Goal: Task Accomplishment & Management: Use online tool/utility

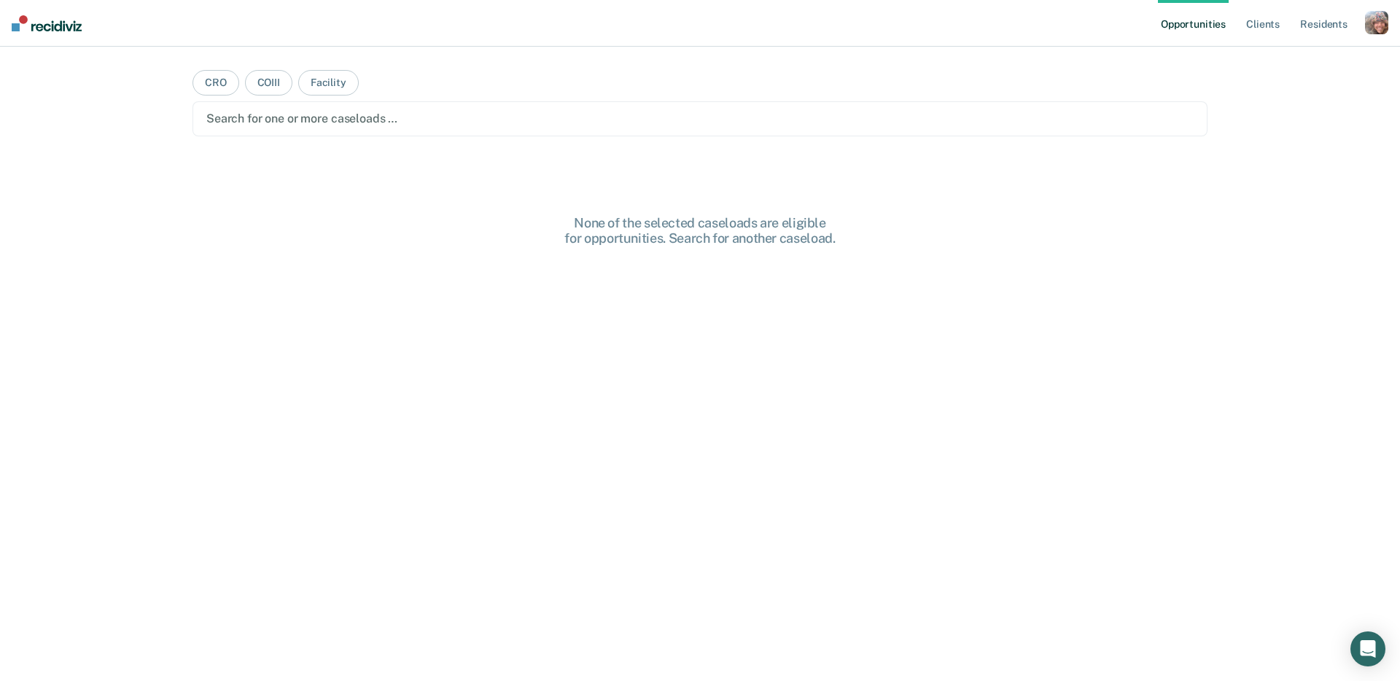
click at [1380, 20] on div "button" at bounding box center [1376, 22] width 23 height 23
click at [1286, 57] on link "Profile" at bounding box center [1317, 59] width 117 height 12
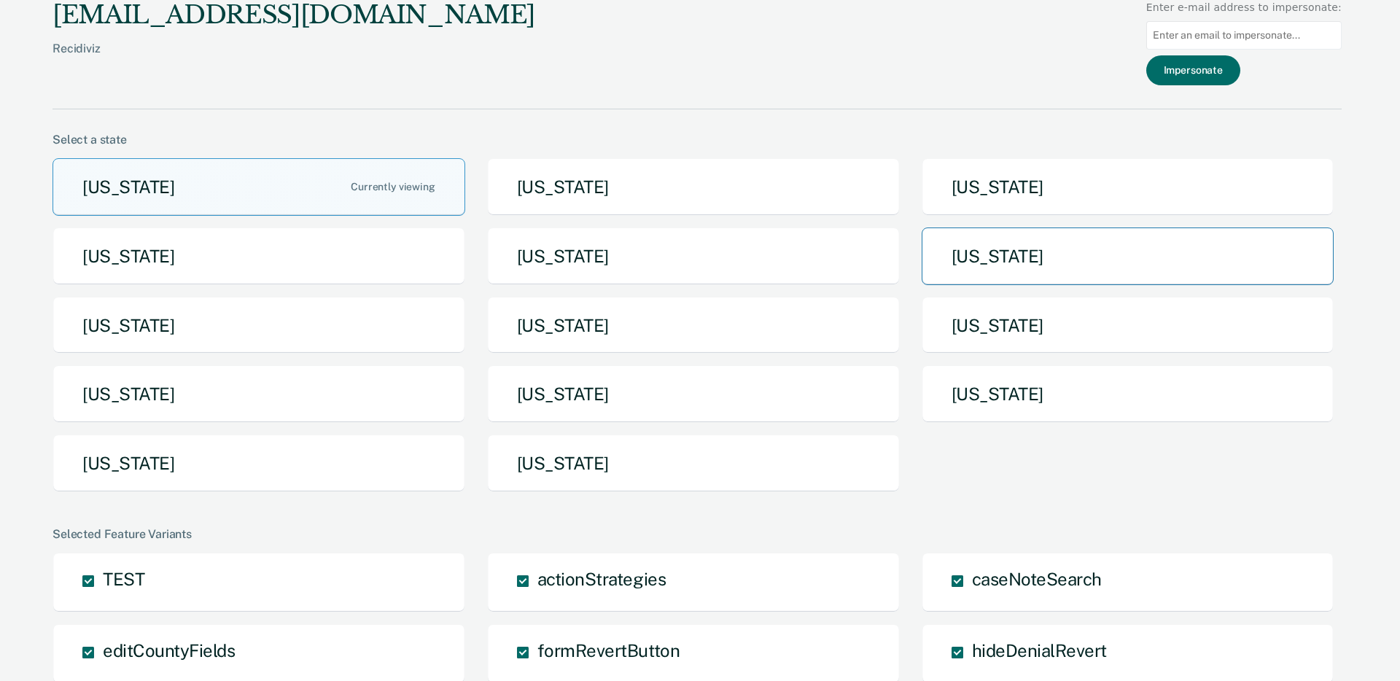
click at [1035, 270] on button "[US_STATE]" at bounding box center [1128, 257] width 413 height 58
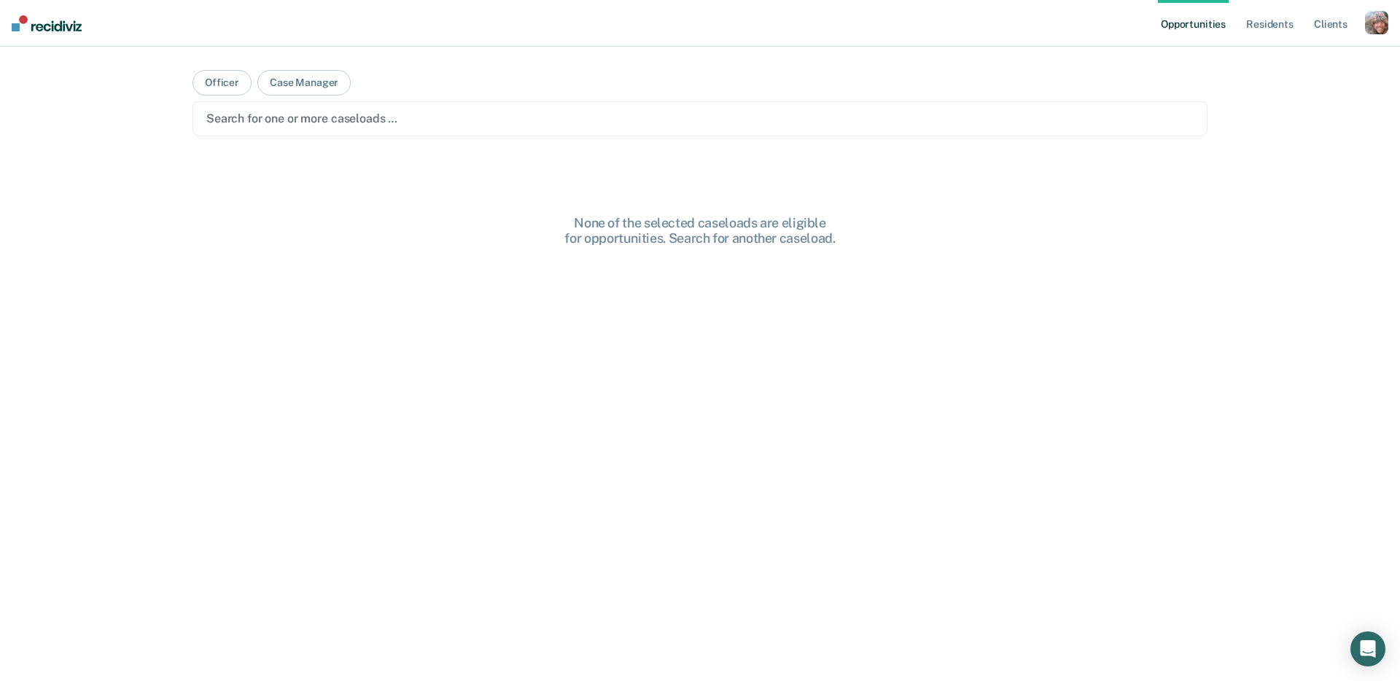
drag, startPoint x: 491, startPoint y: 112, endPoint x: 498, endPoint y: 125, distance: 15.0
click at [491, 112] on div at bounding box center [699, 118] width 987 height 17
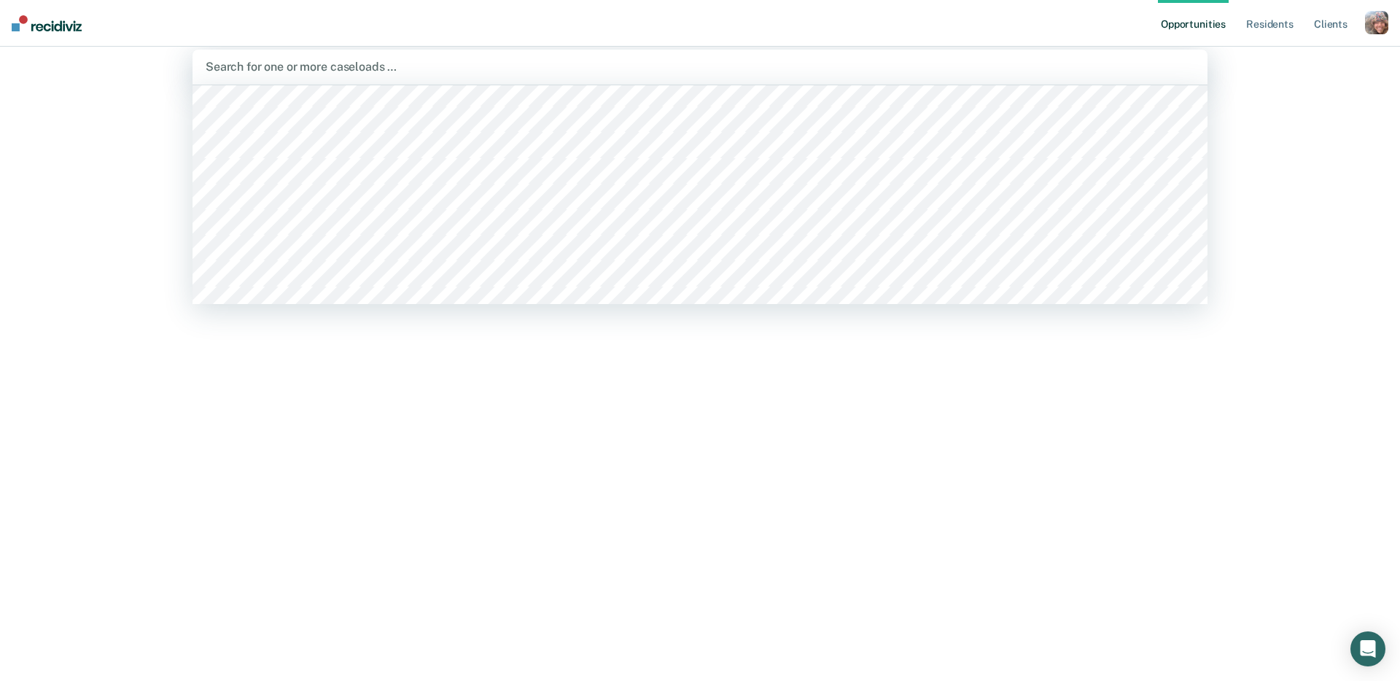
scroll to position [1959, 0]
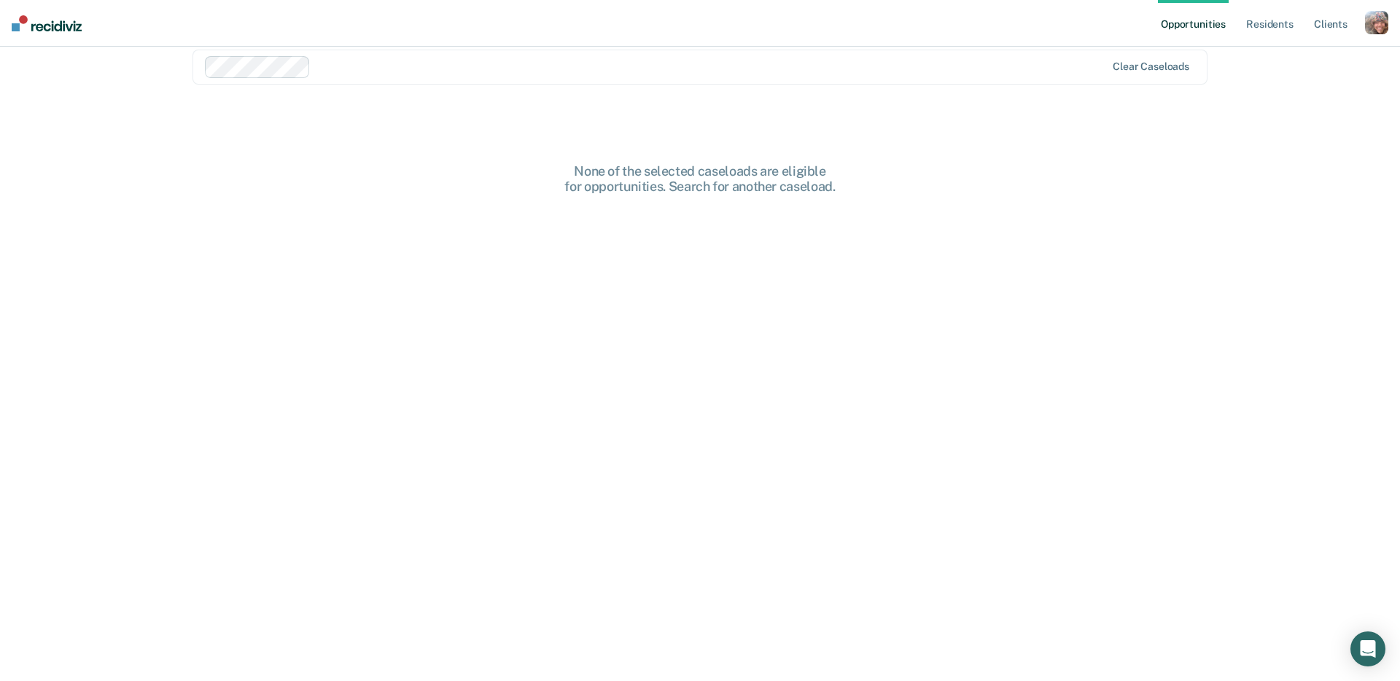
click at [518, 61] on div at bounding box center [710, 66] width 789 height 17
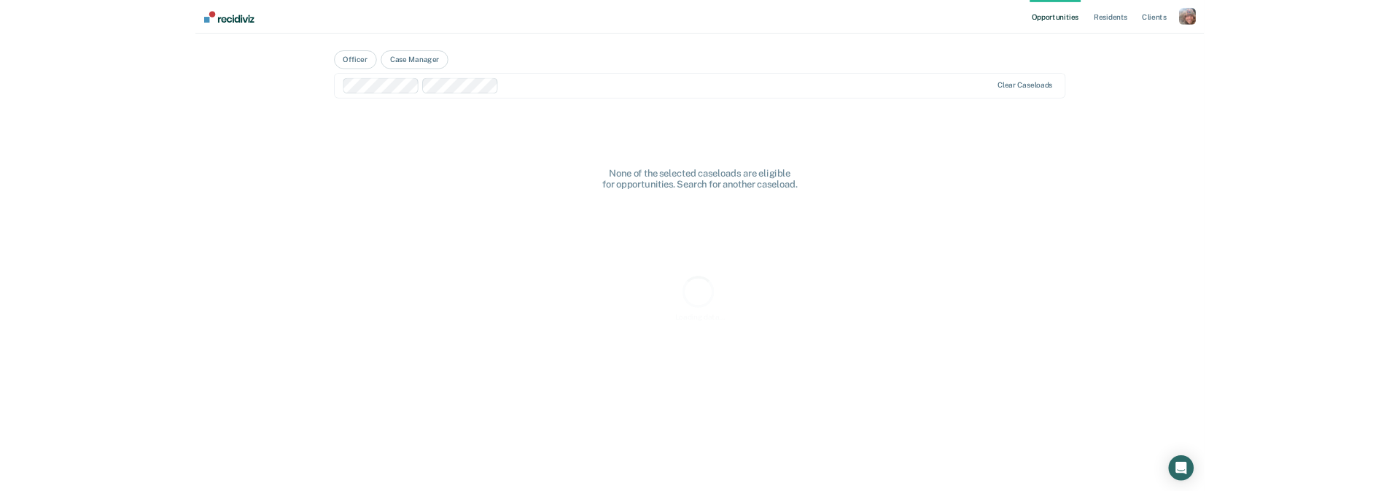
scroll to position [0, 0]
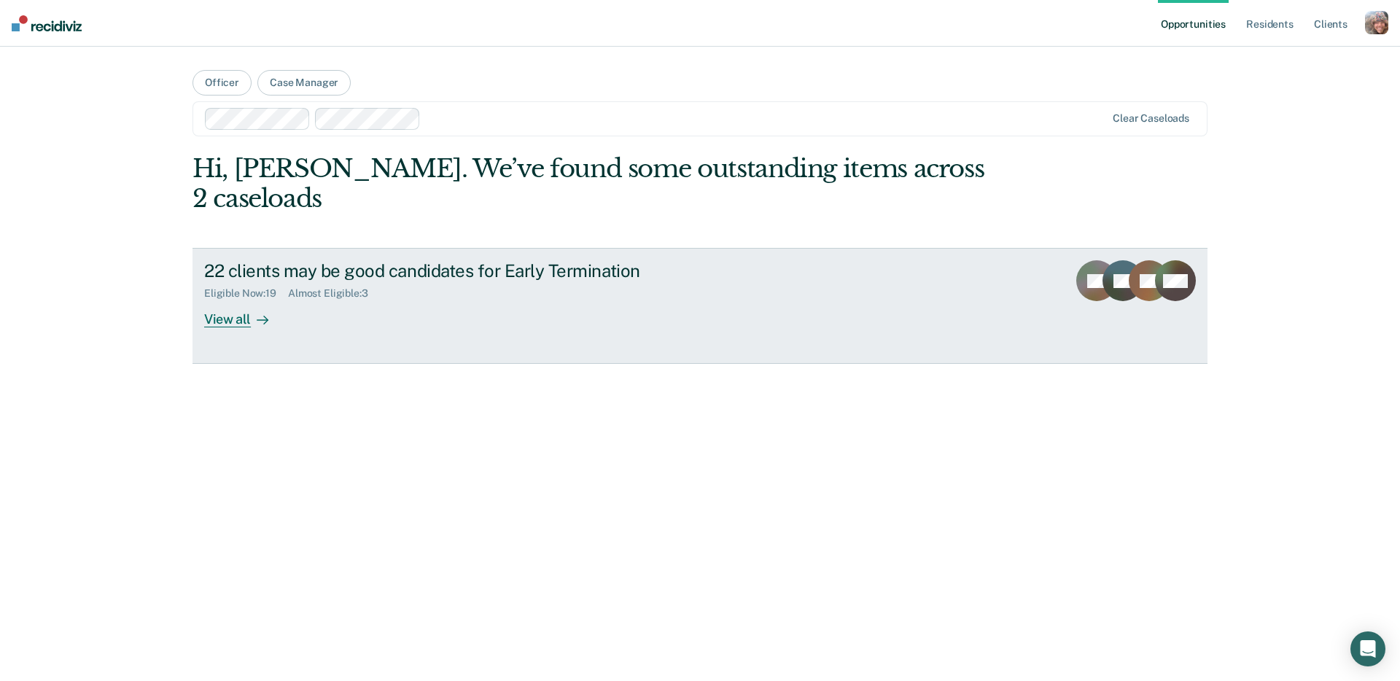
click at [537, 281] on div "Eligible Now : 19 Almost Eligible : 3" at bounding box center [460, 290] width 512 height 18
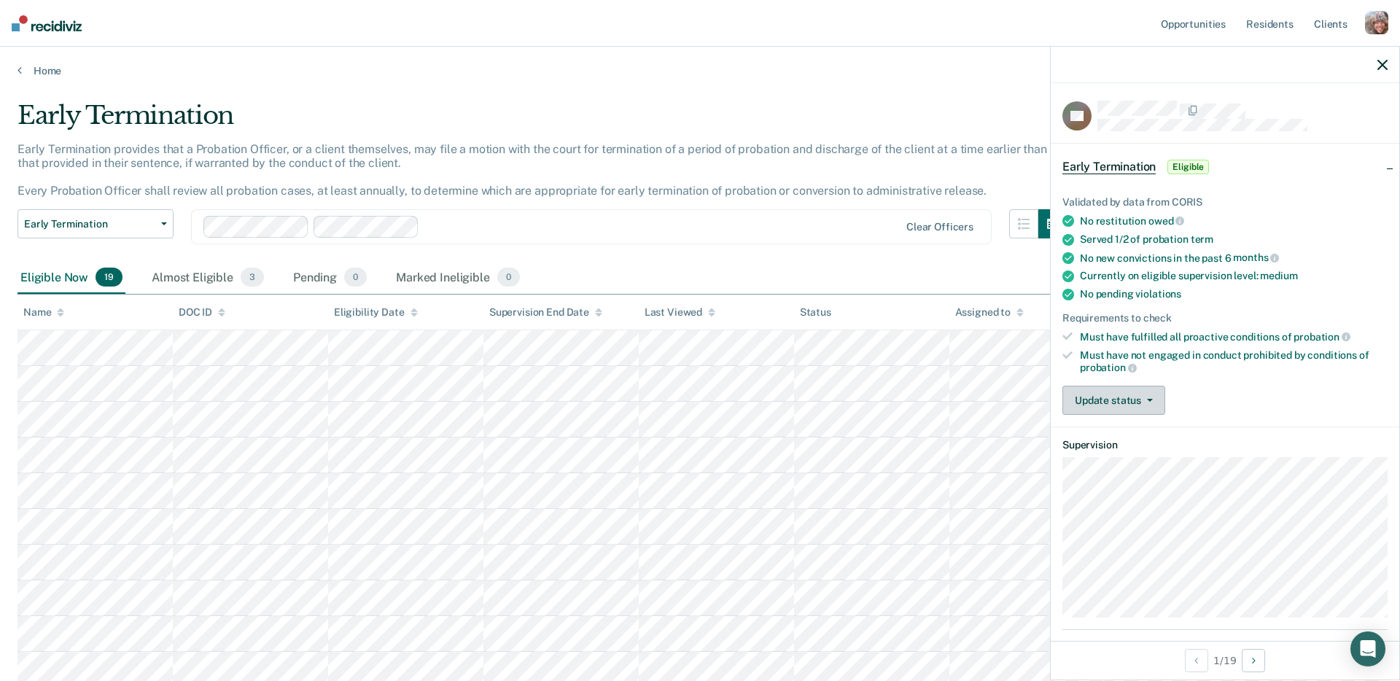
click at [1118, 401] on button "Update status" at bounding box center [1114, 400] width 103 height 29
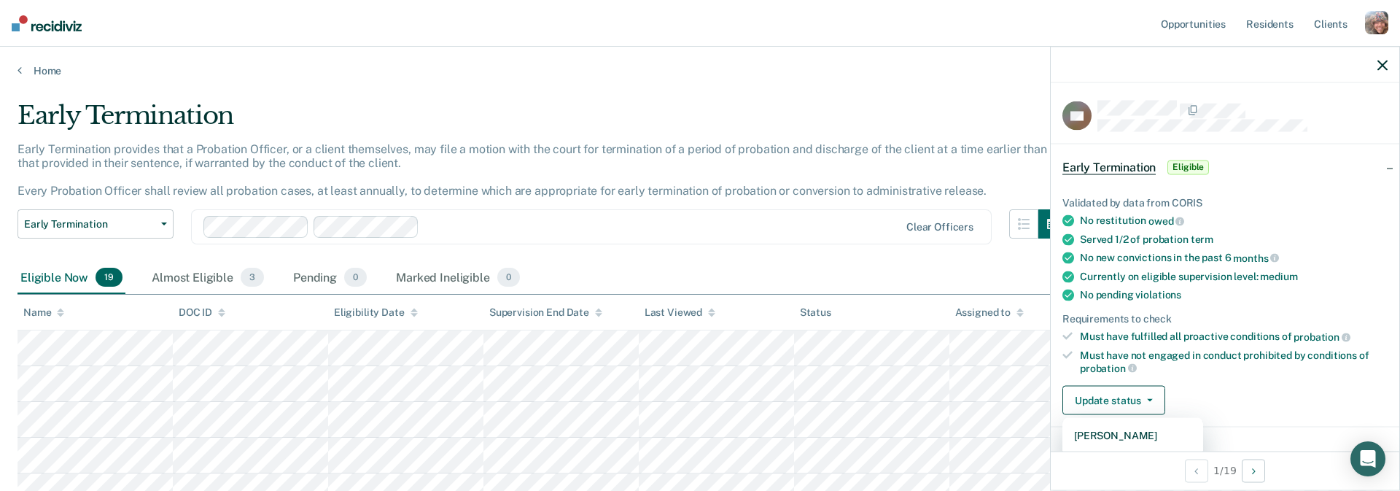
scroll to position [95, 0]
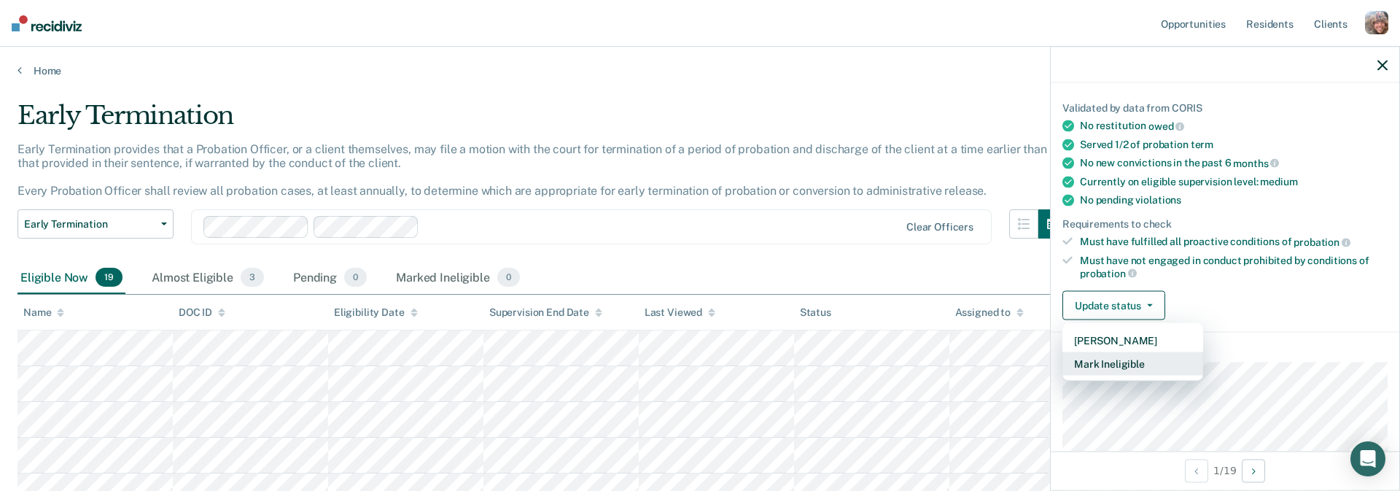
click at [1120, 365] on button "Mark Ineligible" at bounding box center [1133, 363] width 141 height 23
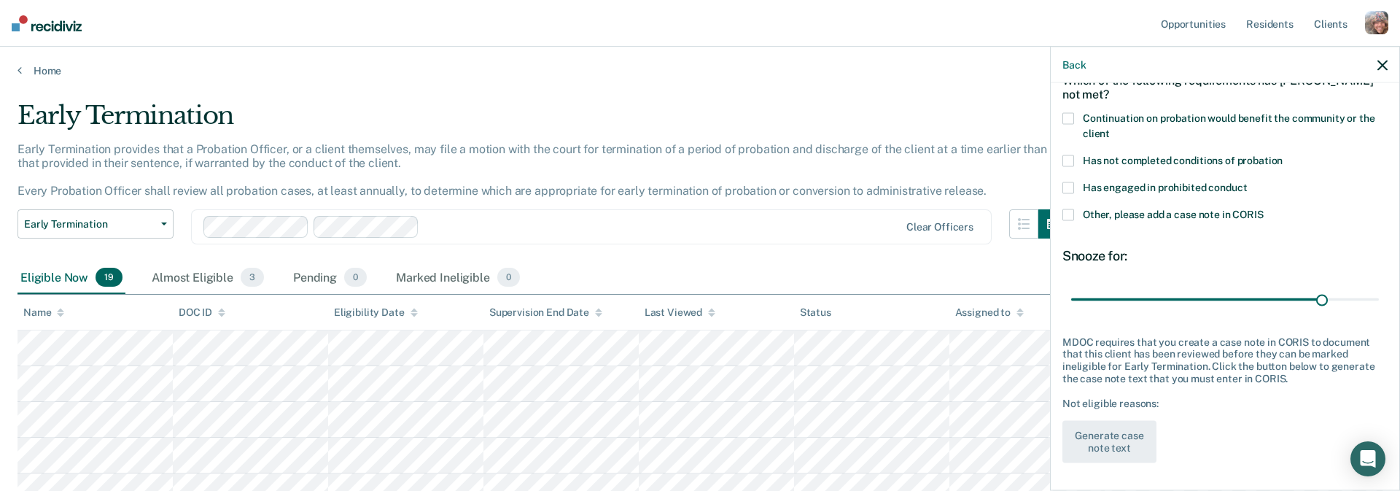
click at [1145, 346] on div "MDOC requires that you create a case note in CORIS to document that this client…" at bounding box center [1225, 359] width 325 height 49
click at [1100, 152] on div "Continuation on probation would benefit the community or the client" at bounding box center [1225, 134] width 325 height 42
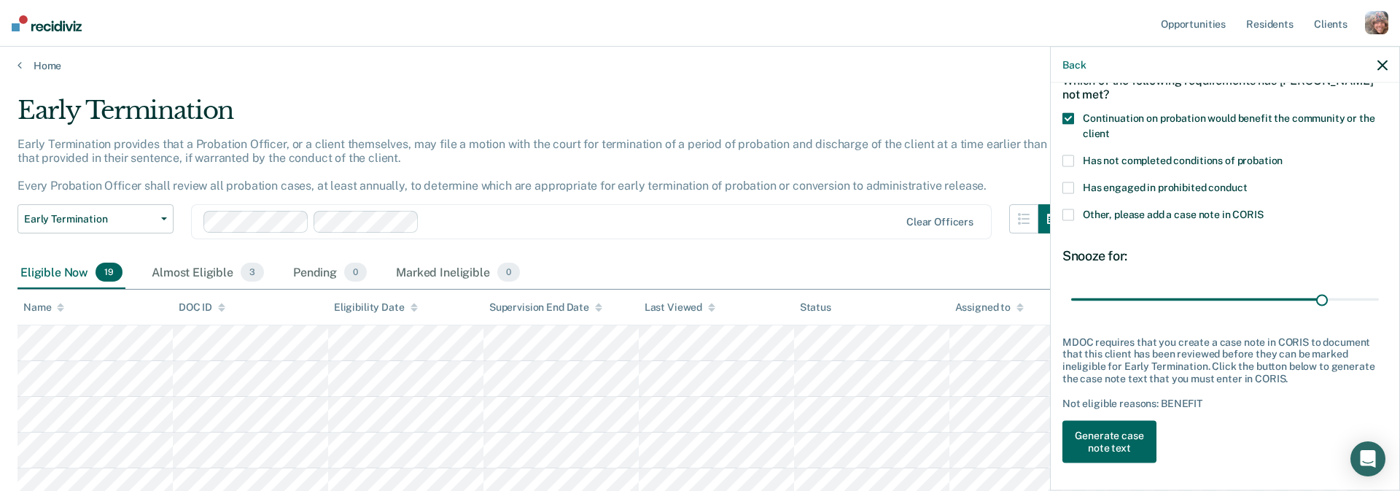
click at [1113, 440] on button "Generate case note text" at bounding box center [1110, 442] width 94 height 42
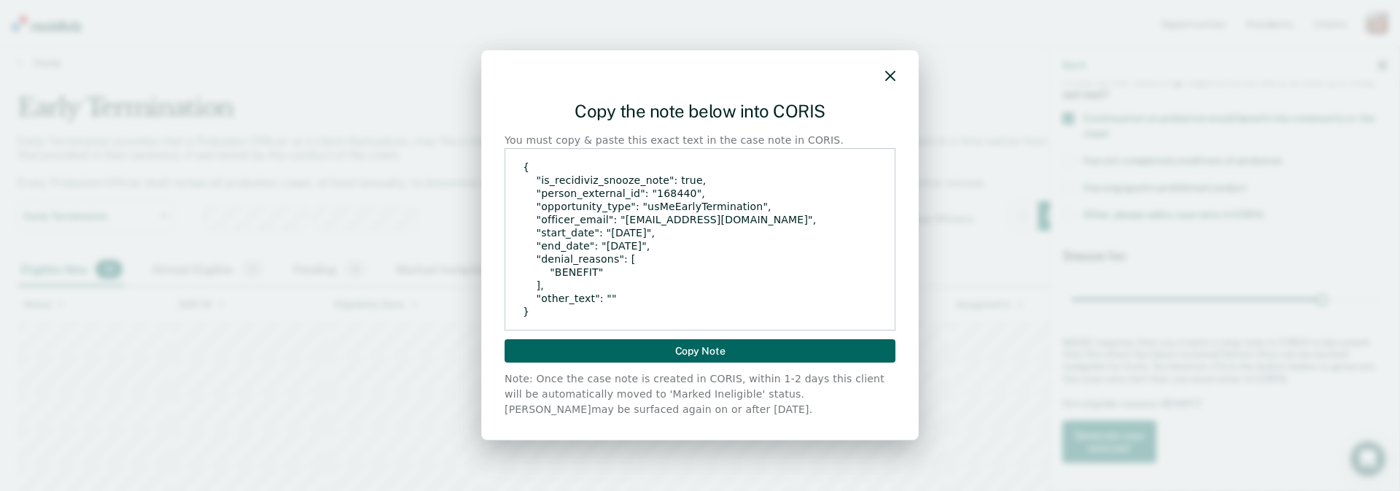
click at [720, 354] on button "Copy Note" at bounding box center [700, 350] width 391 height 23
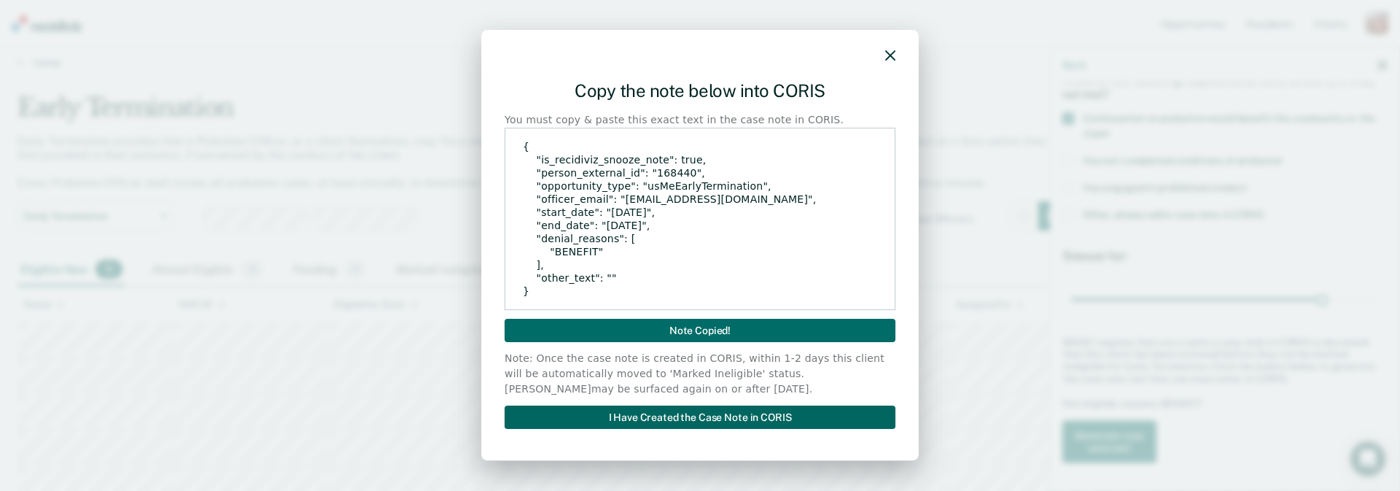
click at [737, 416] on button "I Have Created the Case Note in CORIS" at bounding box center [700, 416] width 391 height 23
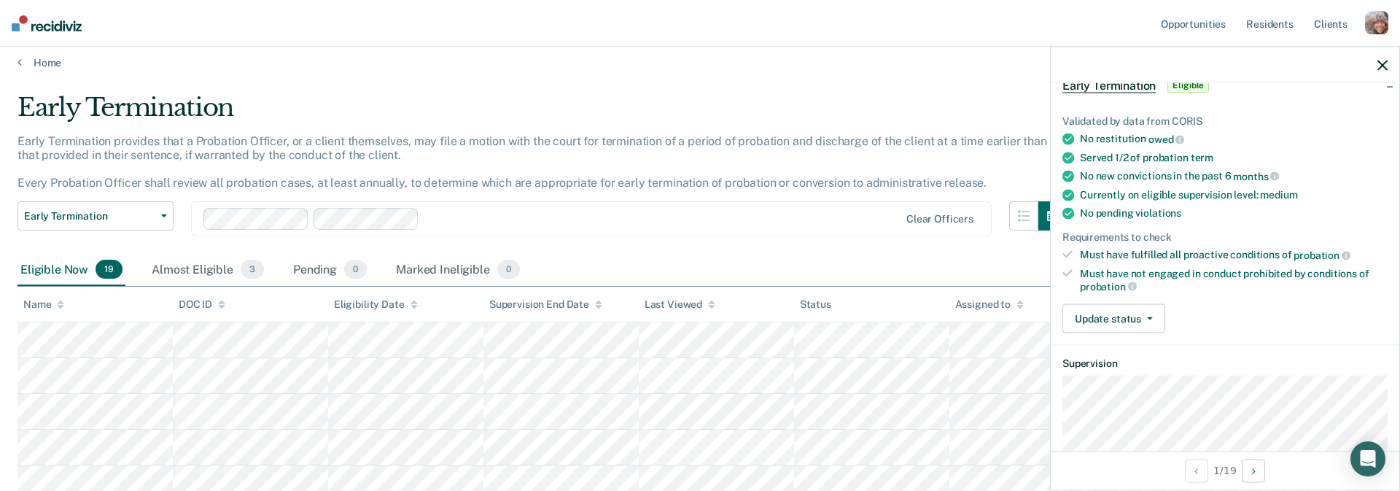
scroll to position [0, 0]
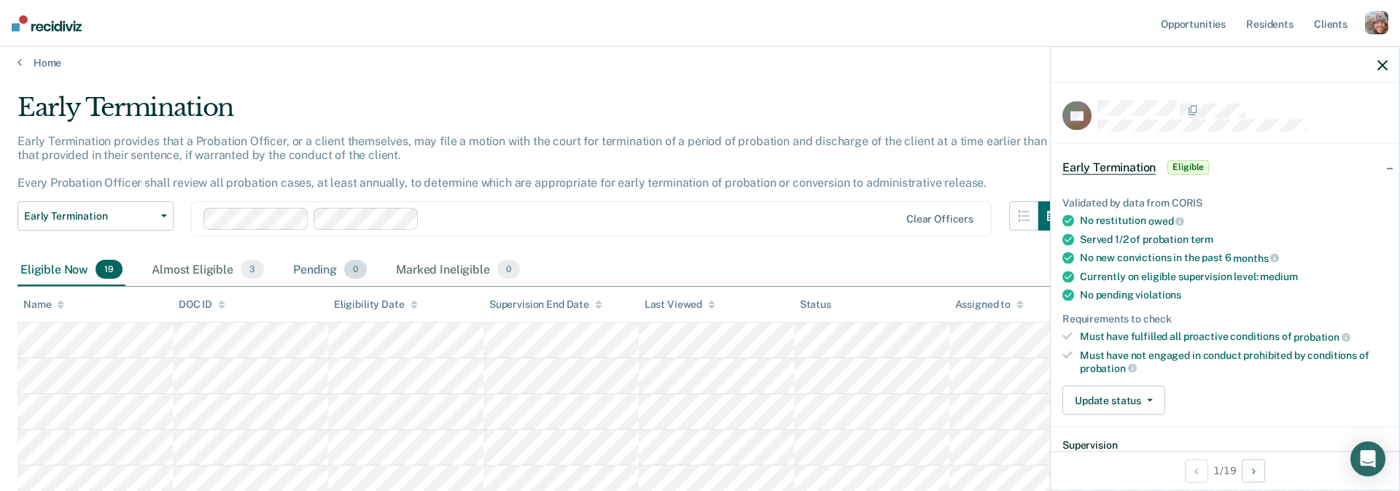
click at [319, 270] on div "Pending 0" at bounding box center [329, 270] width 79 height 32
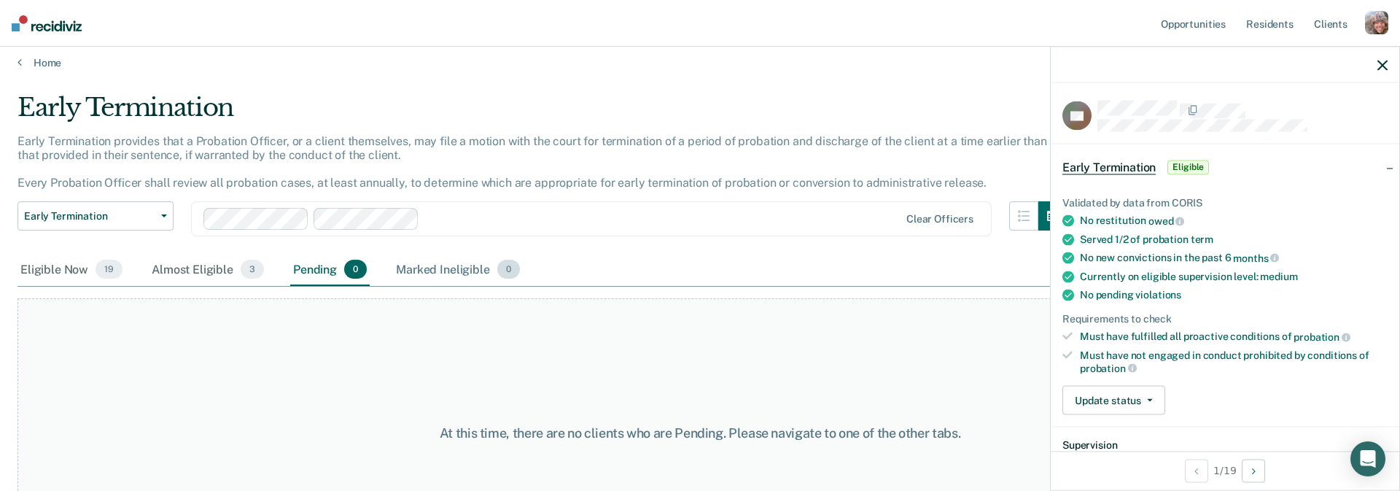
click at [393, 268] on div "Marked Ineligible 0" at bounding box center [458, 270] width 130 height 32
click at [63, 277] on div "Eligible Now 19" at bounding box center [72, 270] width 108 height 32
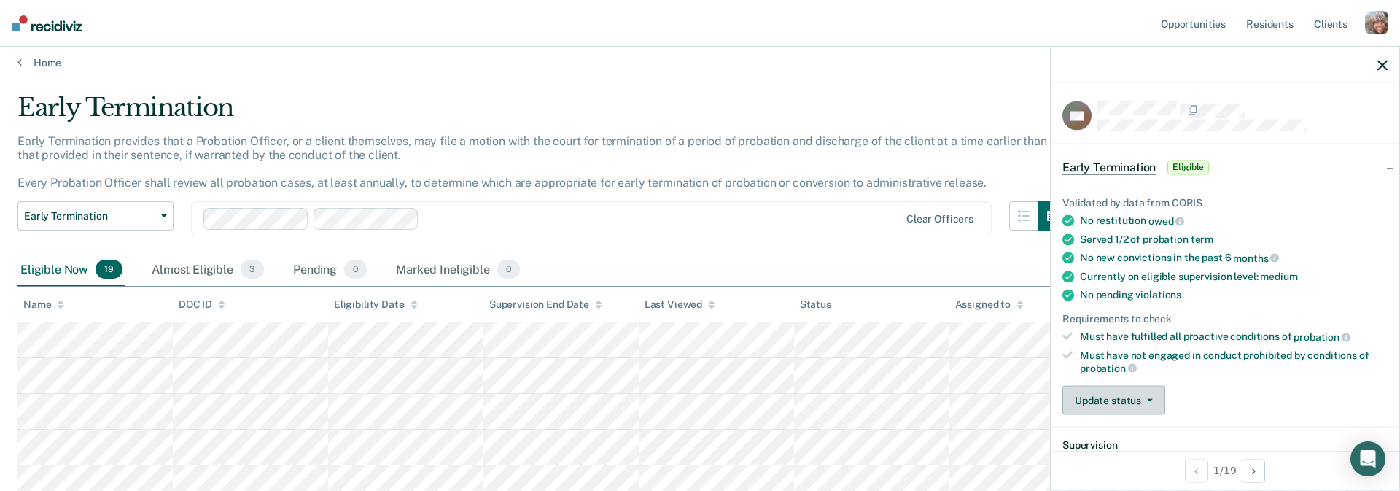
click at [1131, 397] on button "Update status" at bounding box center [1114, 400] width 103 height 29
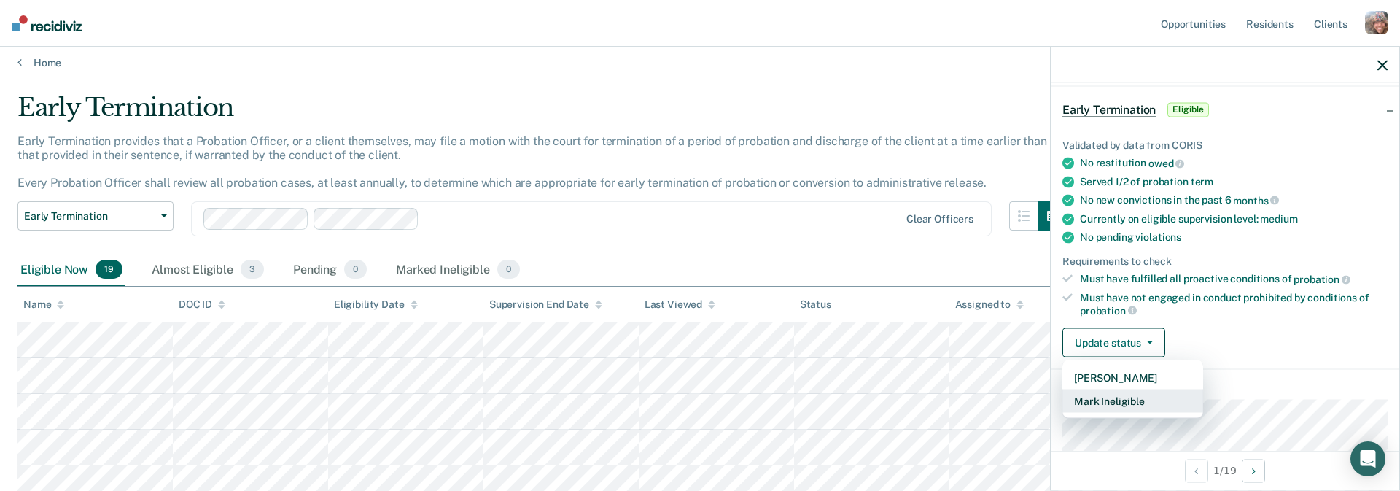
scroll to position [61, 0]
click at [687, 93] on div "Early Termination" at bounding box center [543, 114] width 1050 height 42
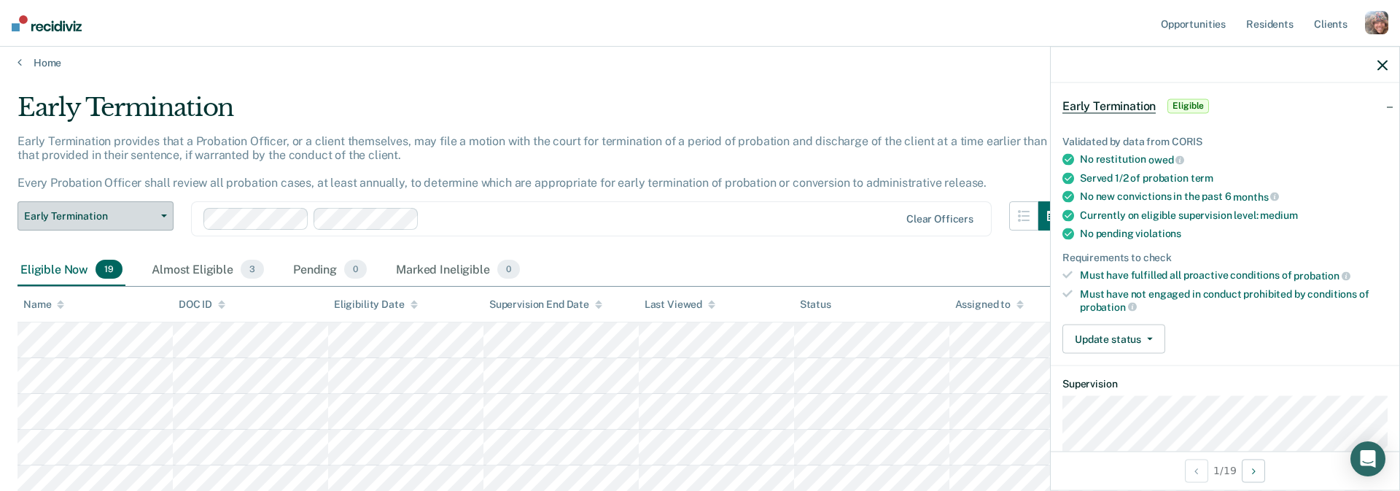
click at [143, 215] on span "Early Termination" at bounding box center [89, 216] width 131 height 12
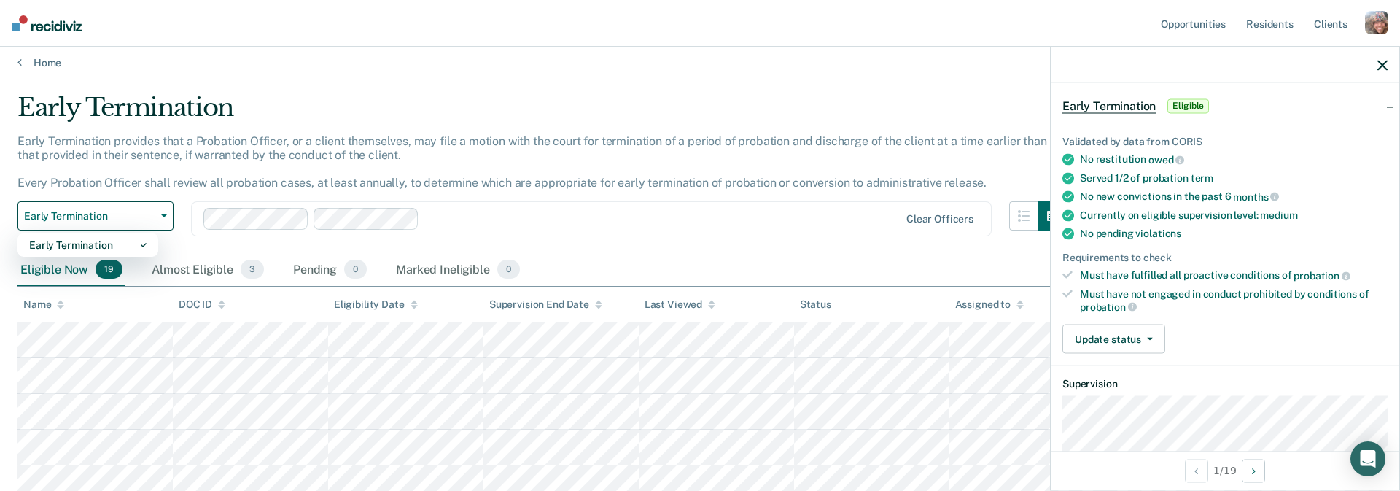
click at [290, 174] on div "Early Termination provides that a Probation Officer, or a client themselves, ma…" at bounding box center [543, 168] width 1050 height 68
click at [52, 58] on link "Home" at bounding box center [700, 62] width 1365 height 13
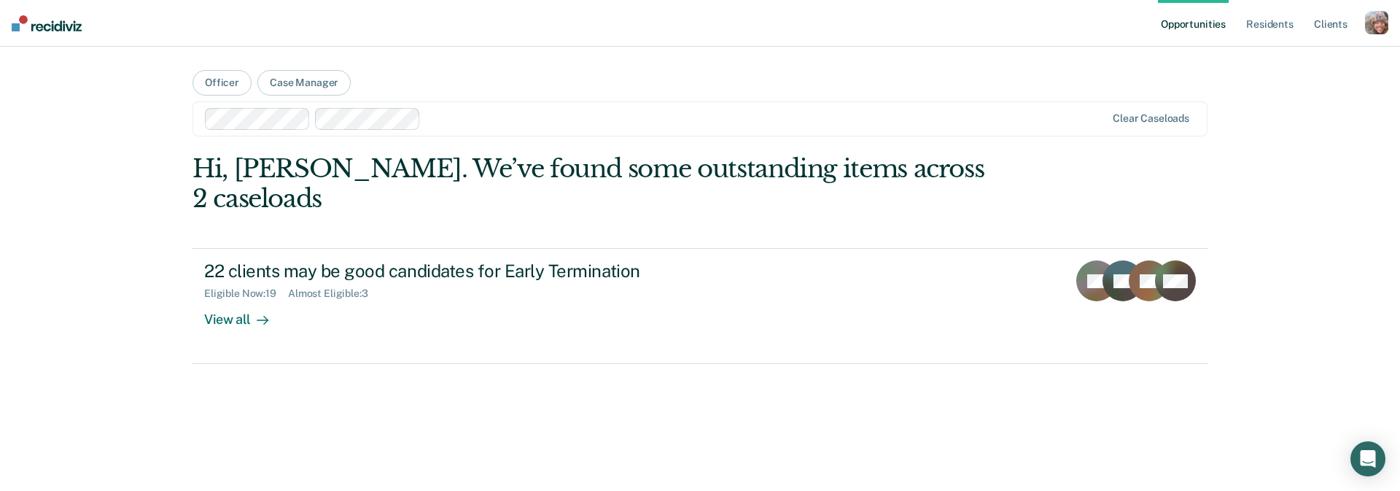
click at [470, 112] on div at bounding box center [766, 118] width 679 height 17
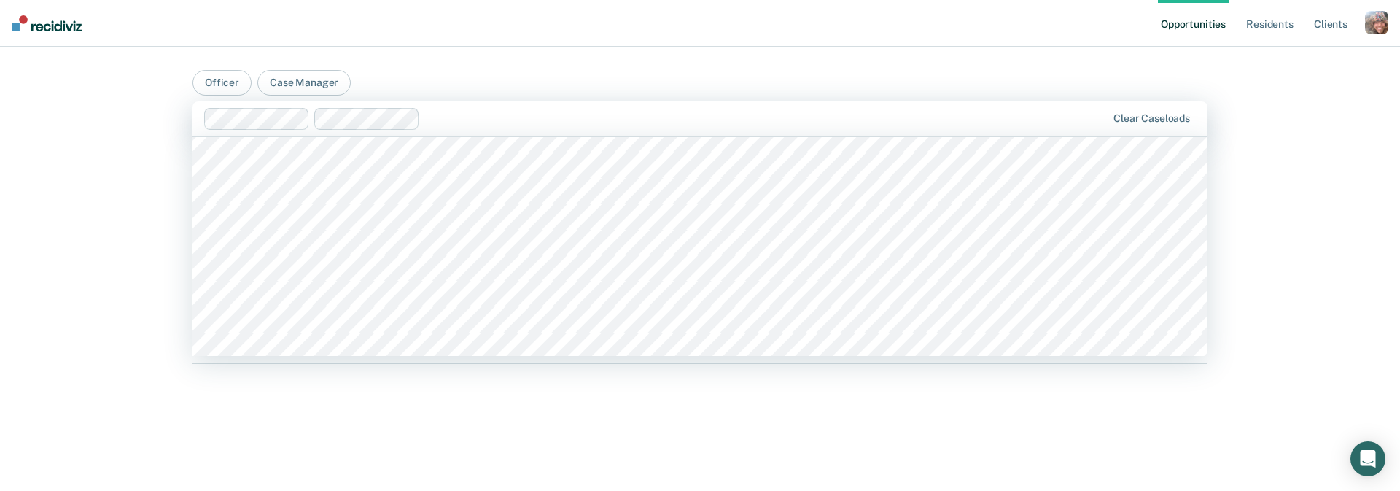
scroll to position [1925, 0]
click at [319, 80] on button "Case Manager" at bounding box center [303, 83] width 93 height 26
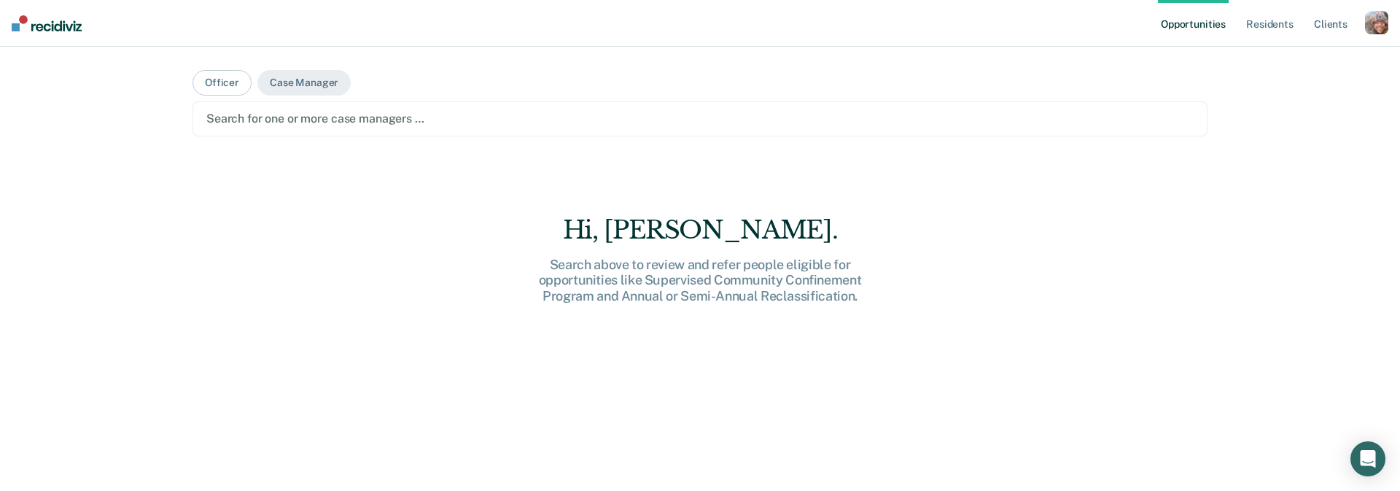
click at [418, 120] on div at bounding box center [699, 118] width 987 height 17
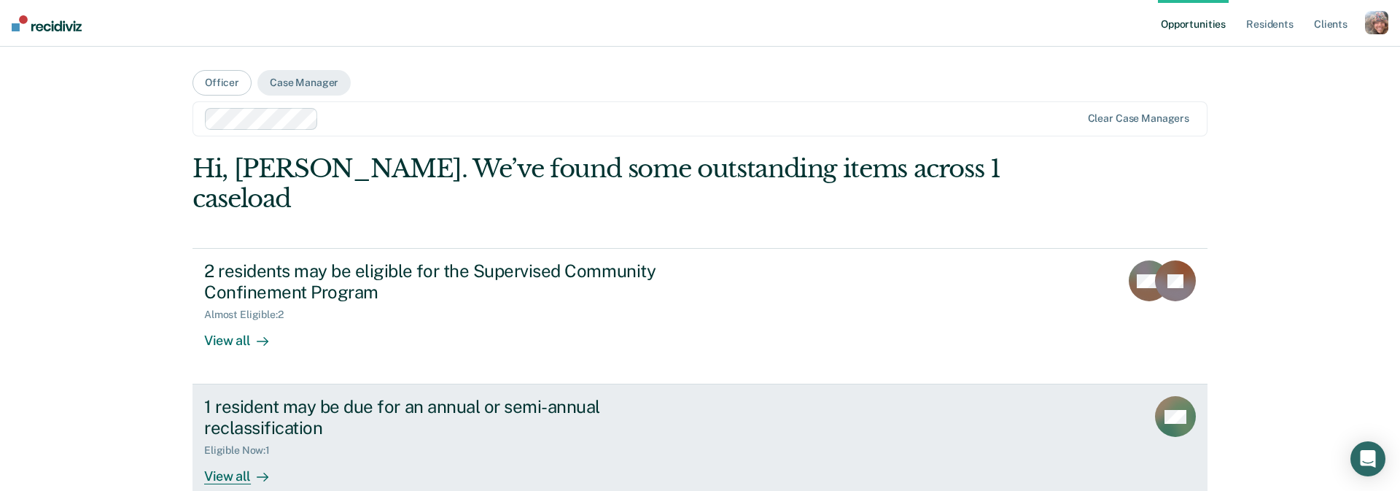
click at [435, 438] on div "Eligible Now : 1" at bounding box center [460, 447] width 512 height 18
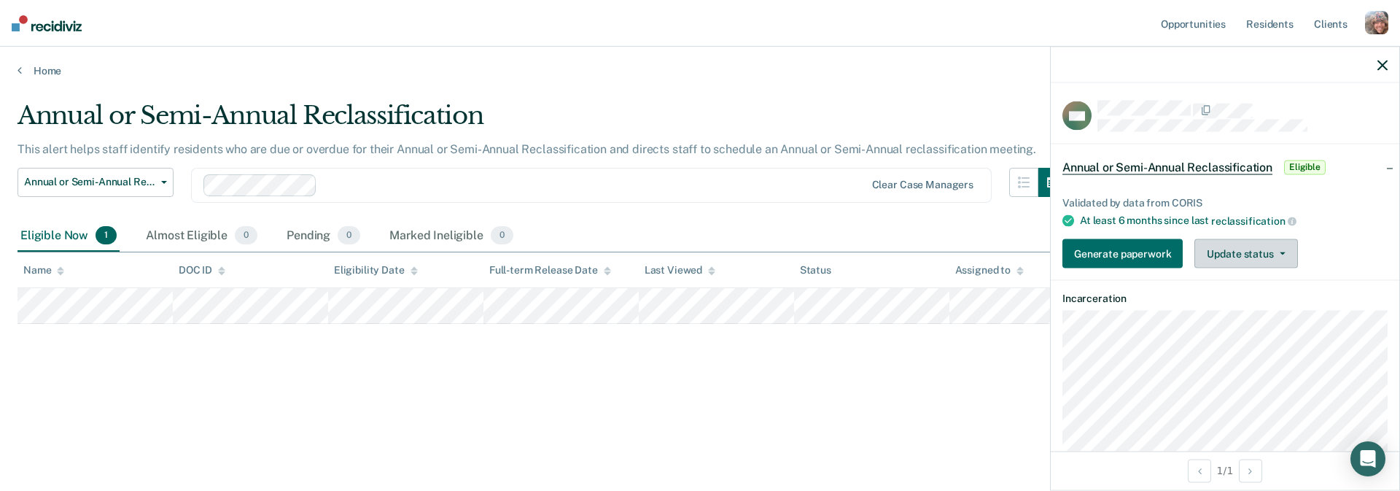
click at [1233, 247] on button "Update status" at bounding box center [1246, 253] width 103 height 29
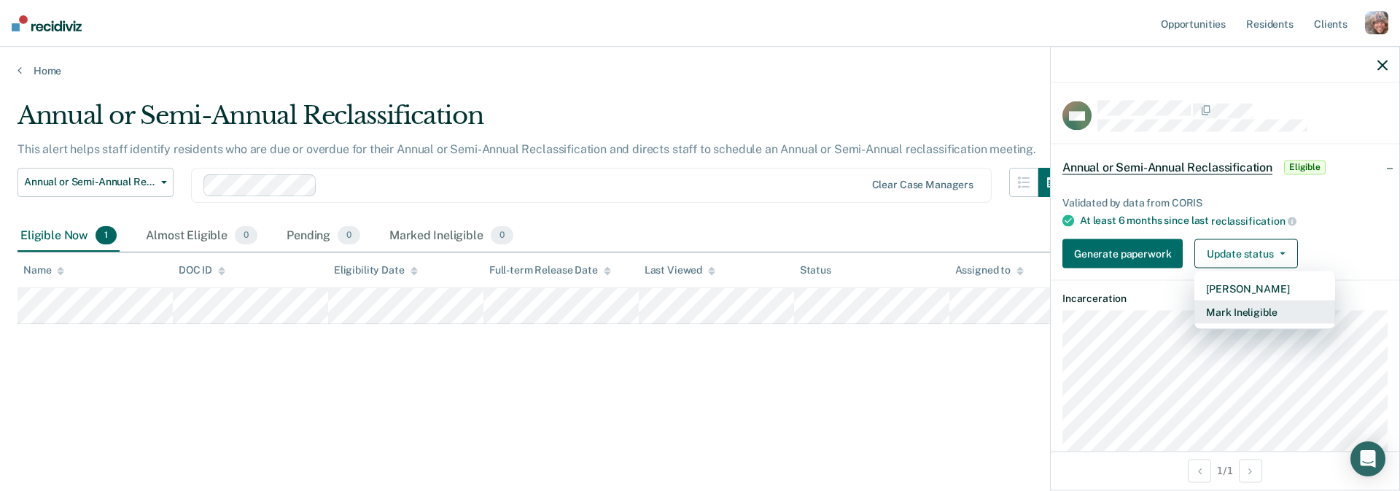
click at [1252, 309] on button "Mark Ineligible" at bounding box center [1265, 311] width 141 height 23
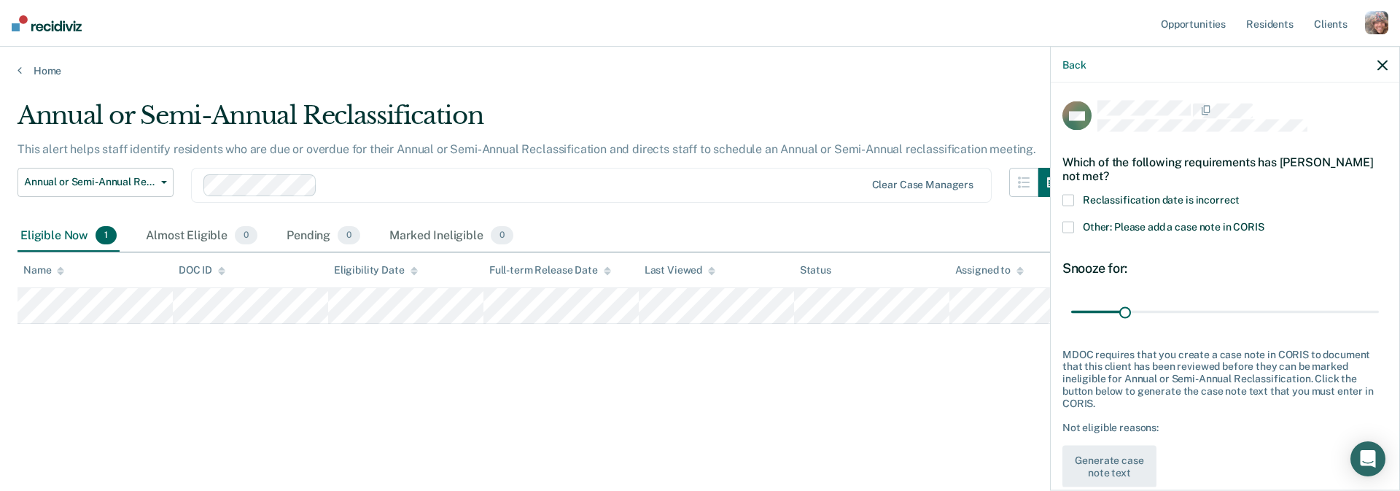
click at [1174, 201] on span "Reclassification date is incorrect" at bounding box center [1161, 200] width 157 height 12
click at [1125, 449] on button "Generate case note text" at bounding box center [1110, 467] width 94 height 42
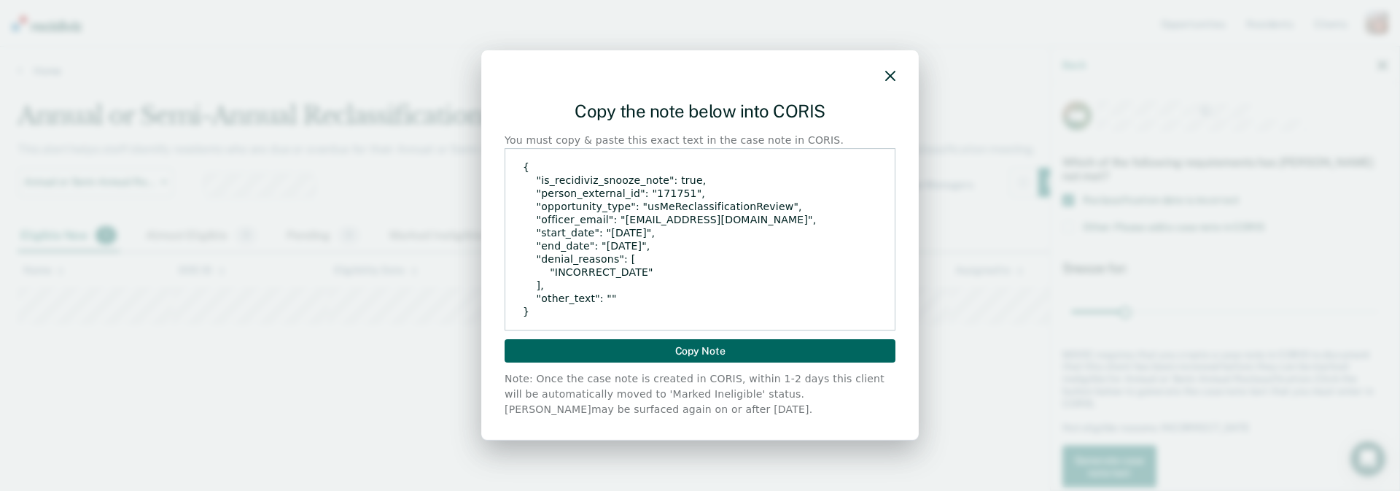
click at [793, 350] on button "Copy Note" at bounding box center [700, 350] width 391 height 23
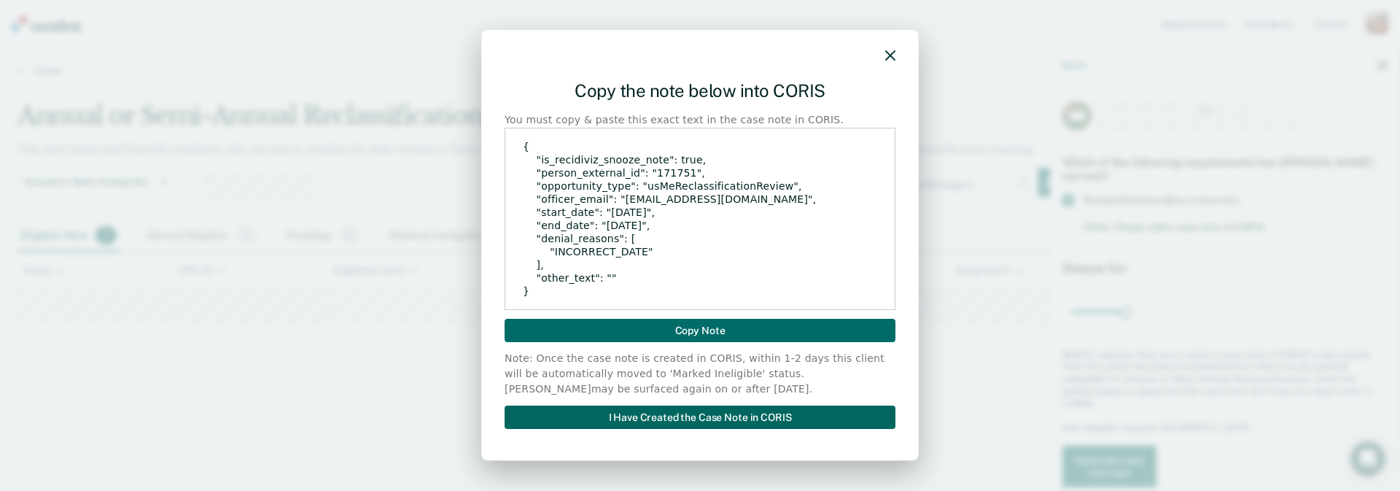
click at [780, 412] on button "I Have Created the Case Note in CORIS" at bounding box center [700, 416] width 391 height 23
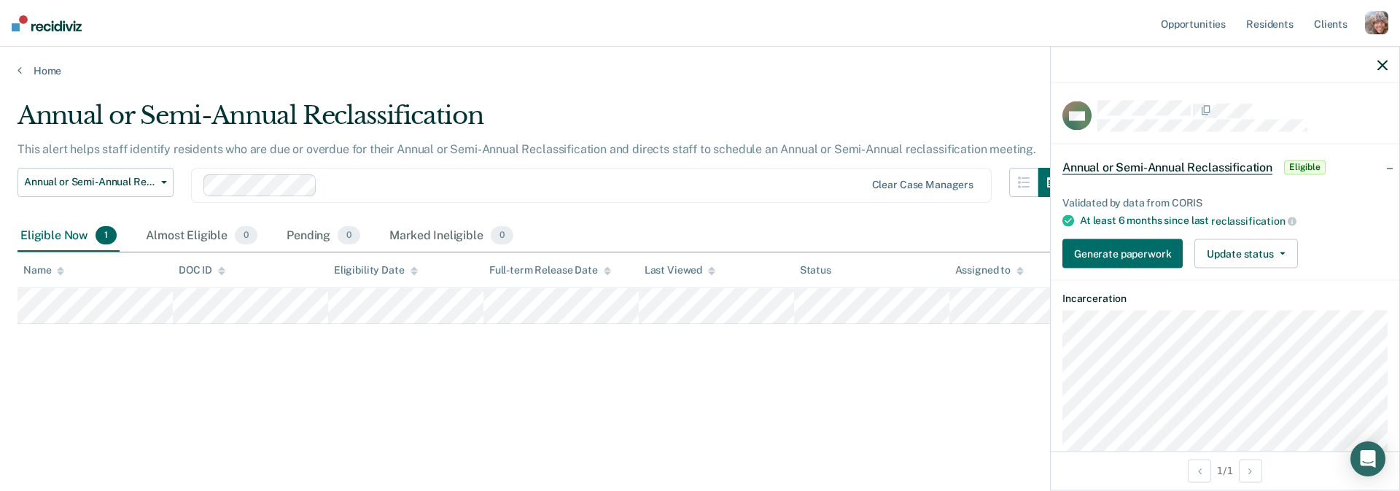
click at [1387, 166] on div "Annual or Semi-Annual Reclassification Eligible" at bounding box center [1225, 167] width 349 height 47
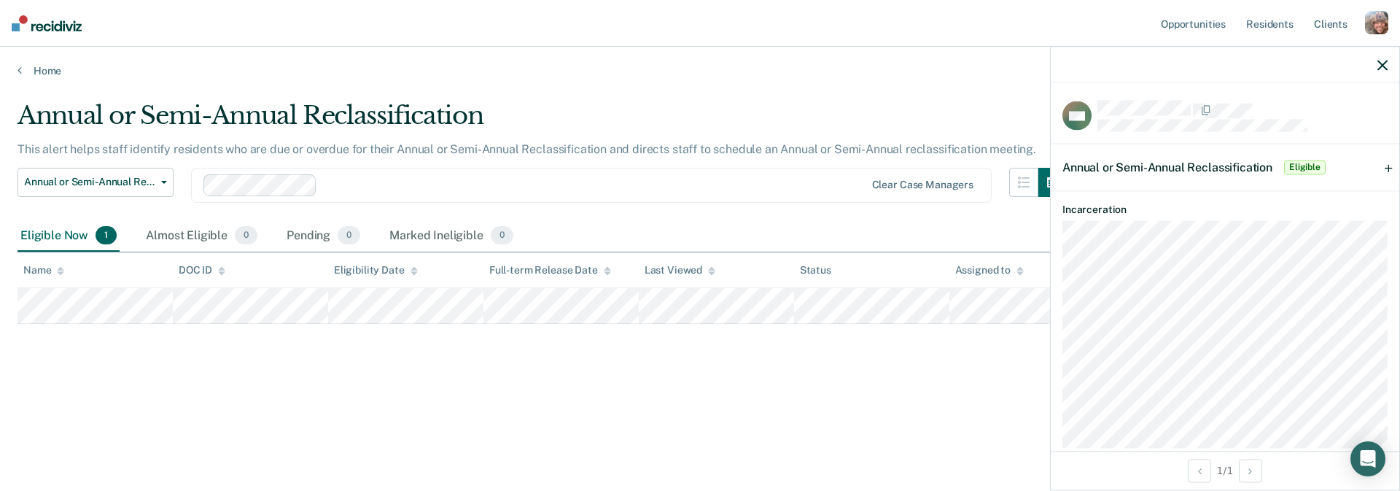
click at [1388, 166] on div "Annual or Semi-Annual Reclassification Eligible" at bounding box center [1225, 167] width 349 height 47
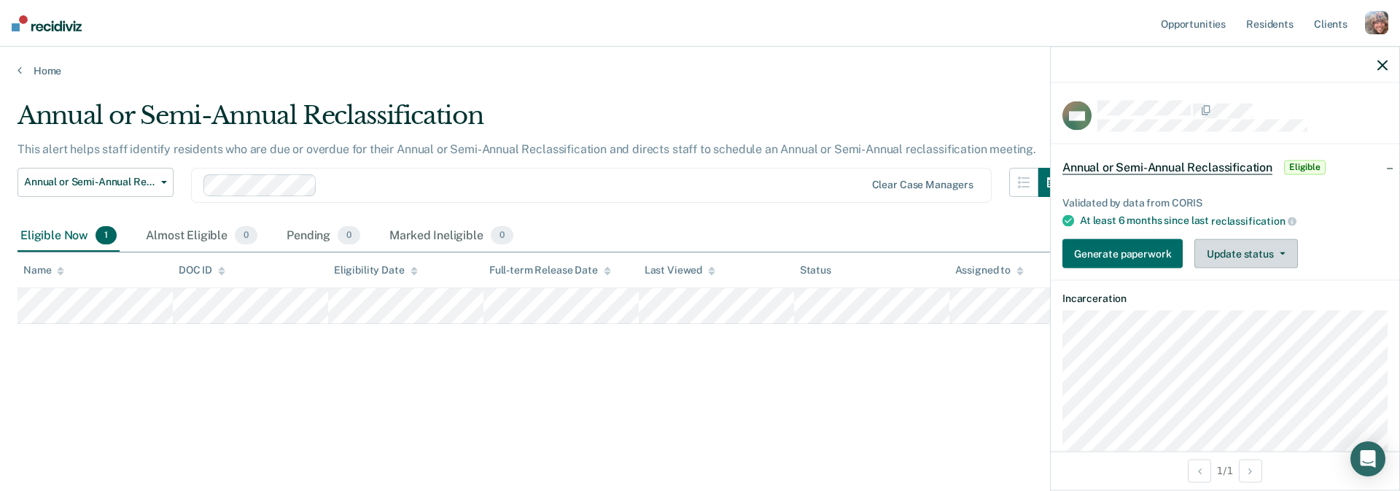
click at [1232, 254] on button "Update status" at bounding box center [1246, 253] width 103 height 29
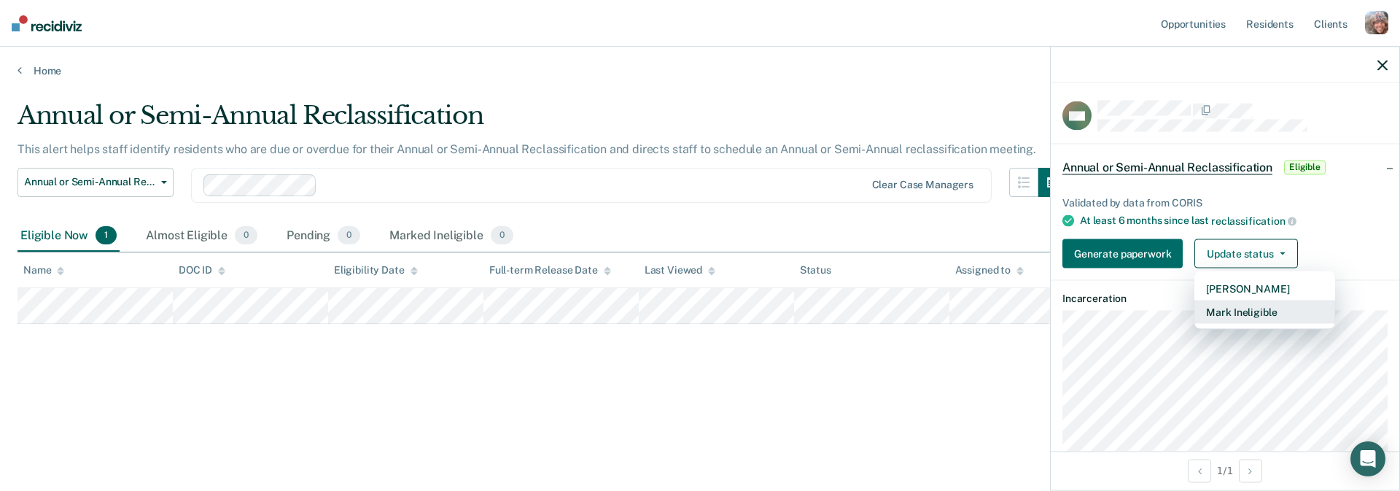
click at [1214, 311] on button "Mark Ineligible" at bounding box center [1265, 311] width 141 height 23
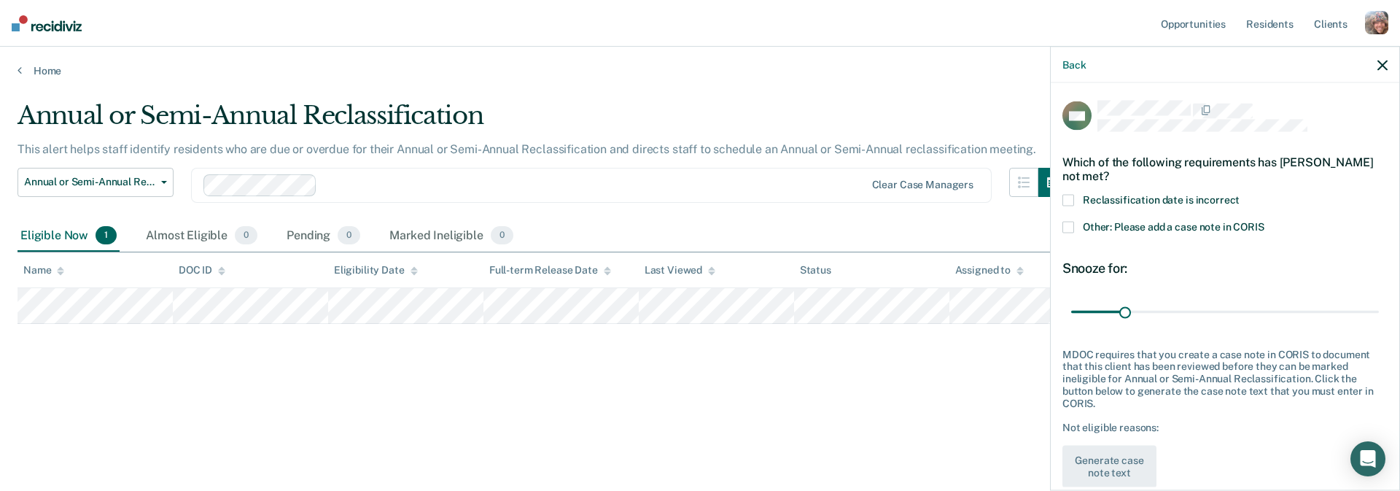
click at [1130, 200] on span "Reclassification date is incorrect" at bounding box center [1161, 200] width 157 height 12
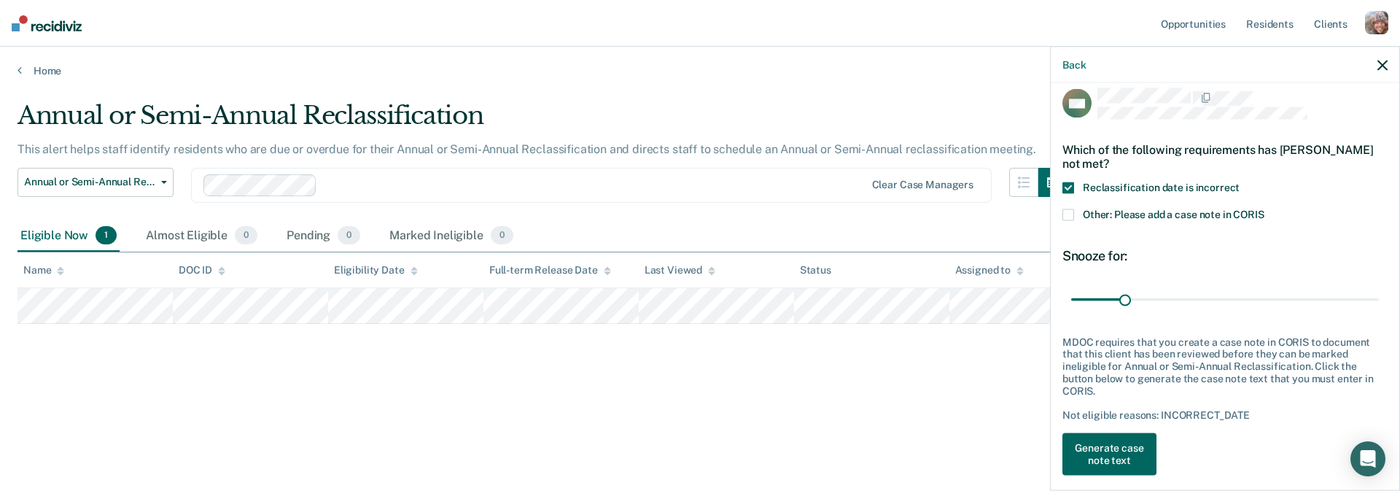
click at [1118, 443] on button "Generate case note text" at bounding box center [1110, 454] width 94 height 42
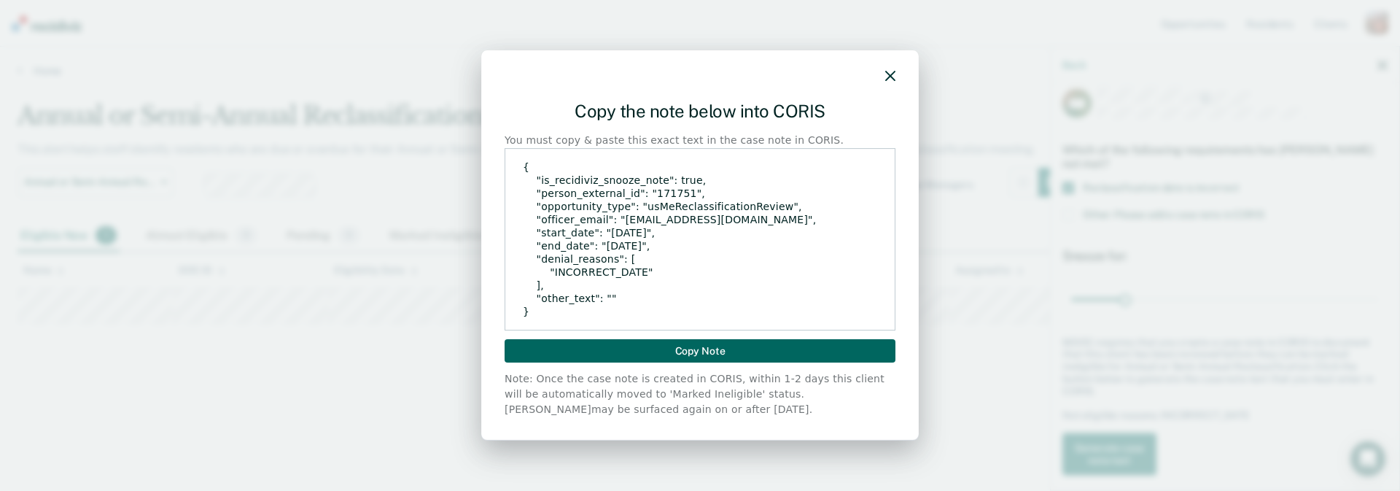
click at [722, 351] on button "Copy Note" at bounding box center [700, 350] width 391 height 23
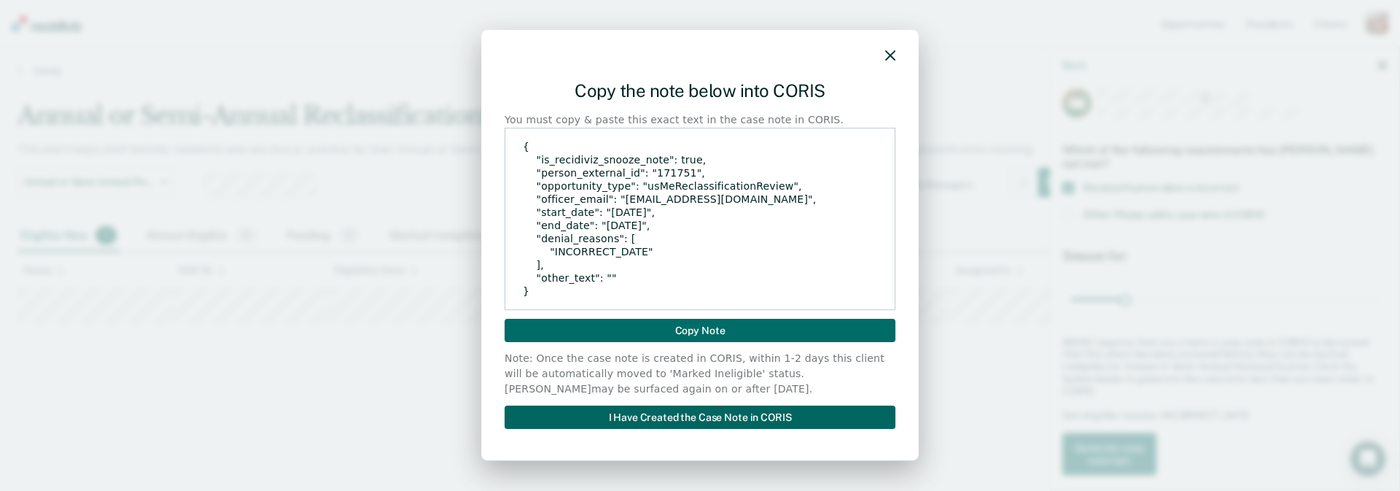
click at [734, 420] on button "I Have Created the Case Note in CORIS" at bounding box center [700, 416] width 391 height 23
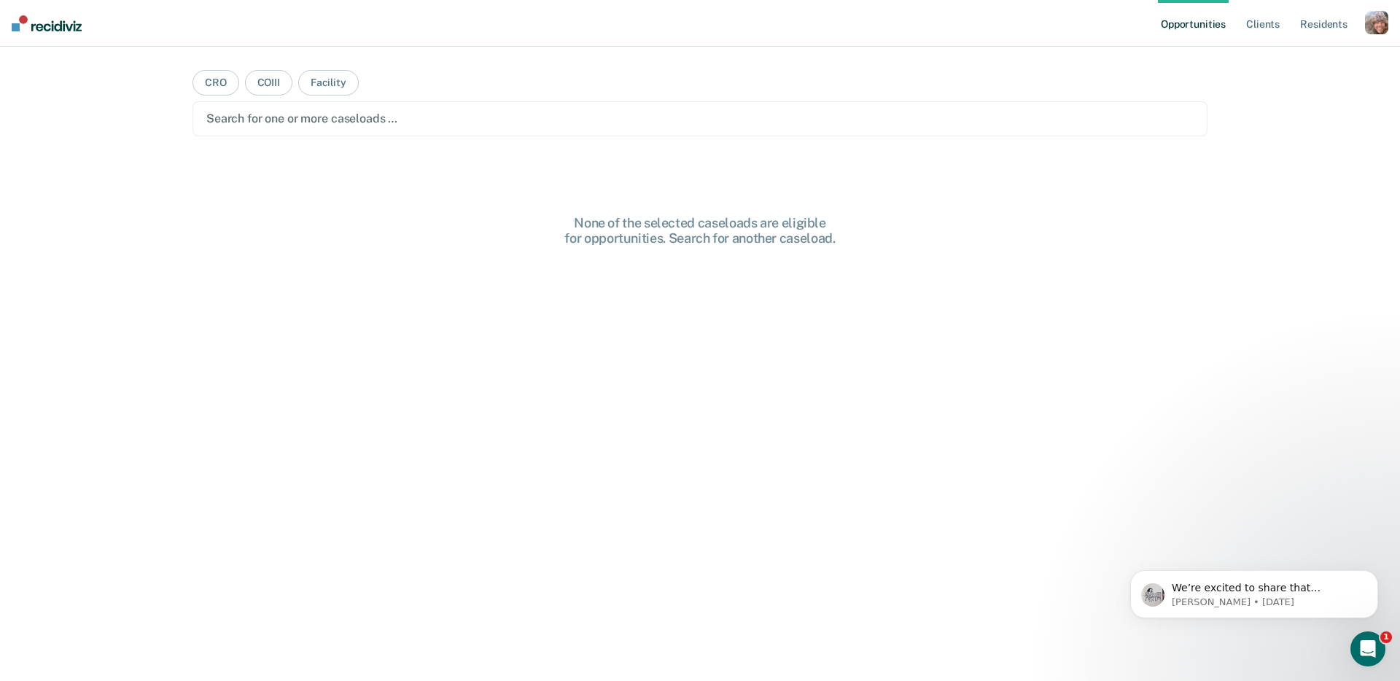
click at [1380, 31] on div "button" at bounding box center [1376, 22] width 23 height 23
click at [1294, 56] on link "Profile" at bounding box center [1317, 59] width 117 height 12
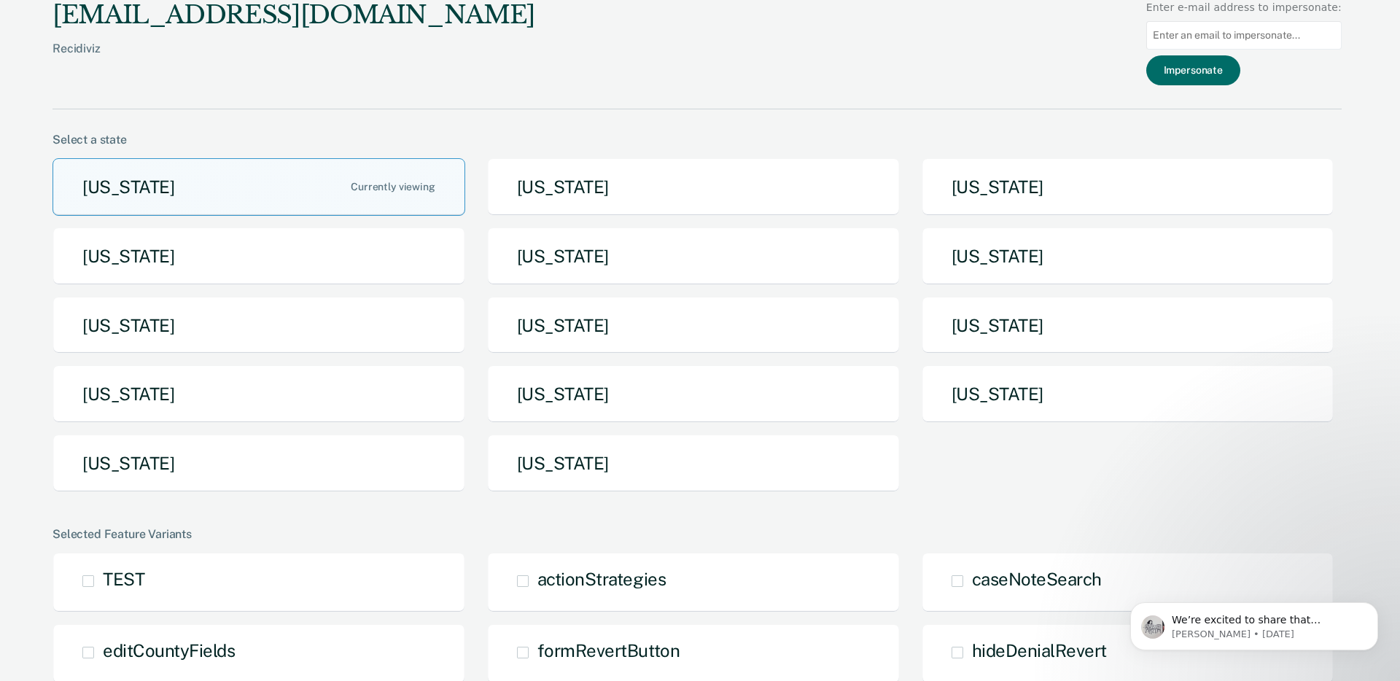
click at [1025, 253] on button "[US_STATE]" at bounding box center [1128, 257] width 413 height 58
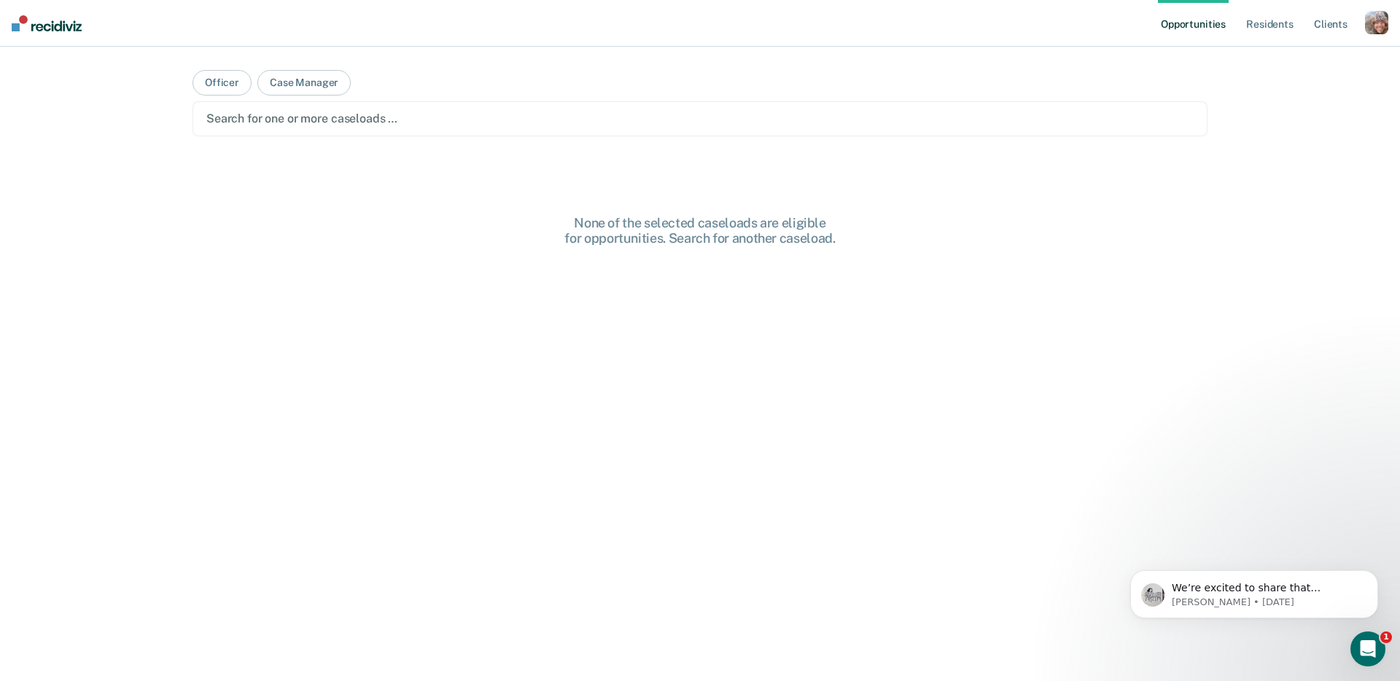
click at [513, 122] on div at bounding box center [699, 118] width 987 height 17
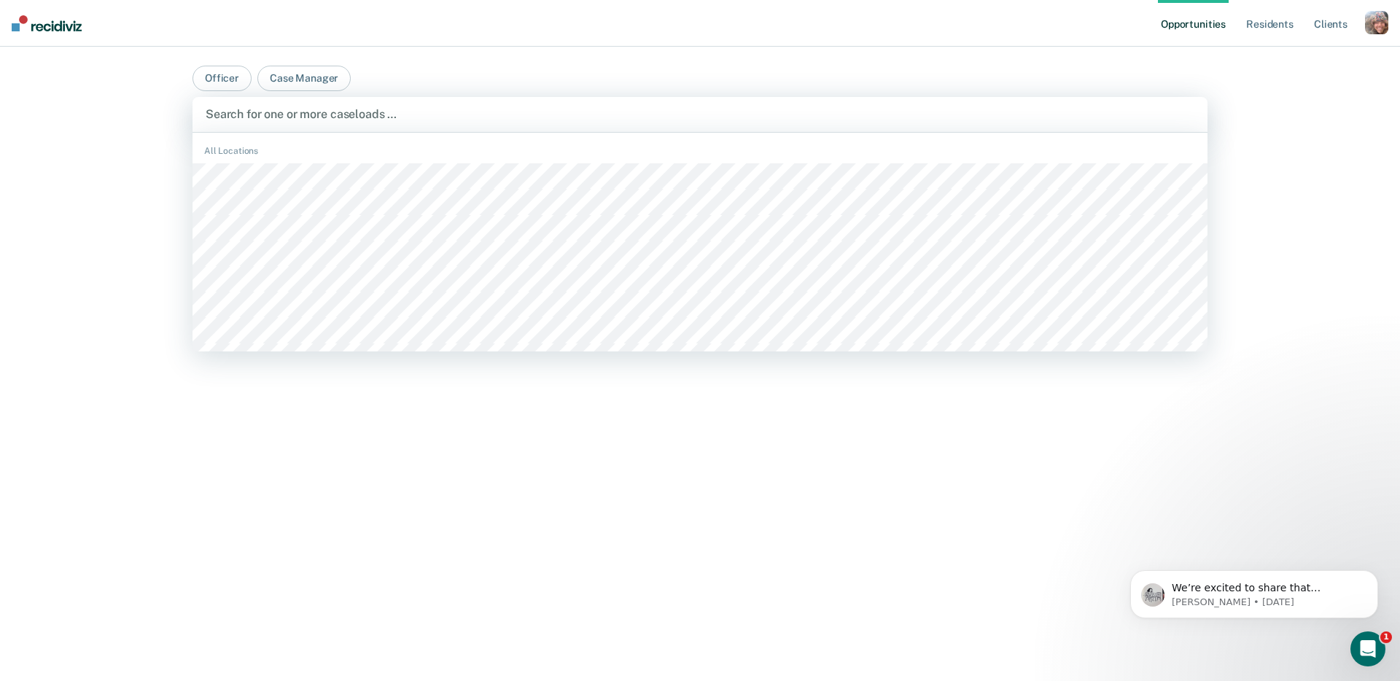
scroll to position [1, 0]
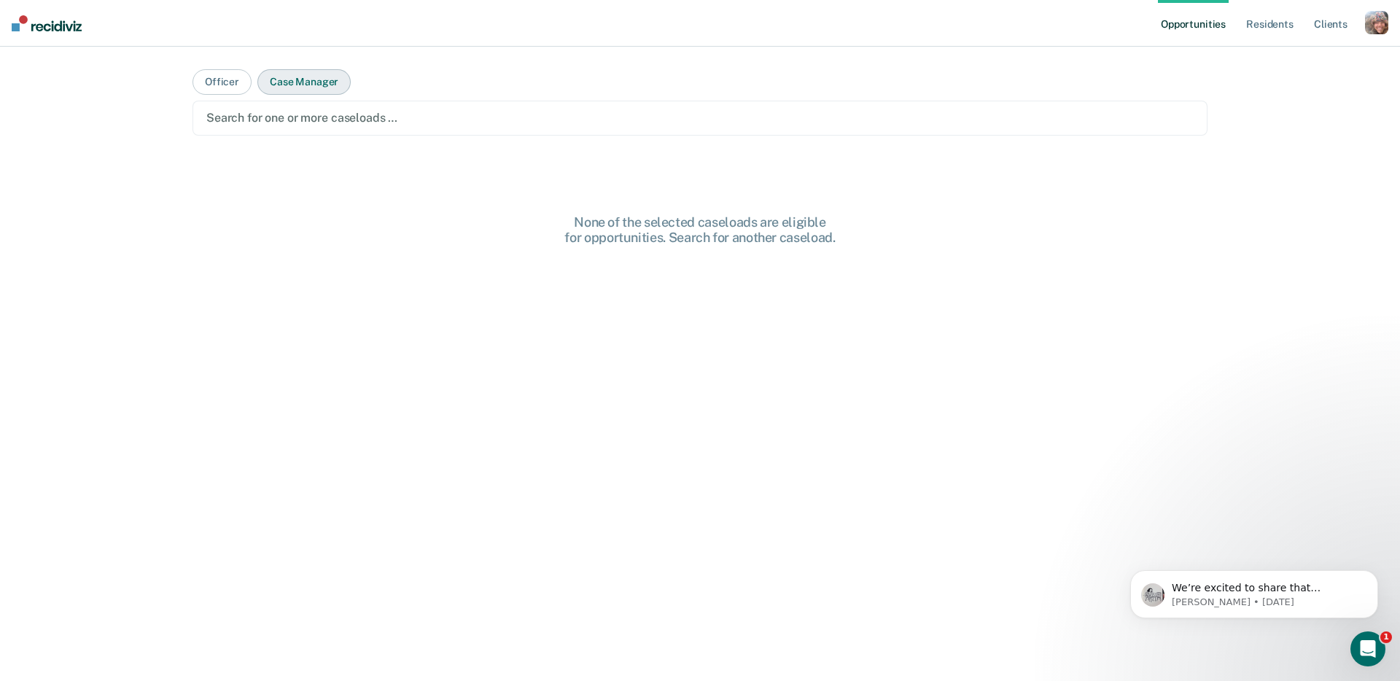
click at [300, 79] on button "Case Manager" at bounding box center [303, 82] width 93 height 26
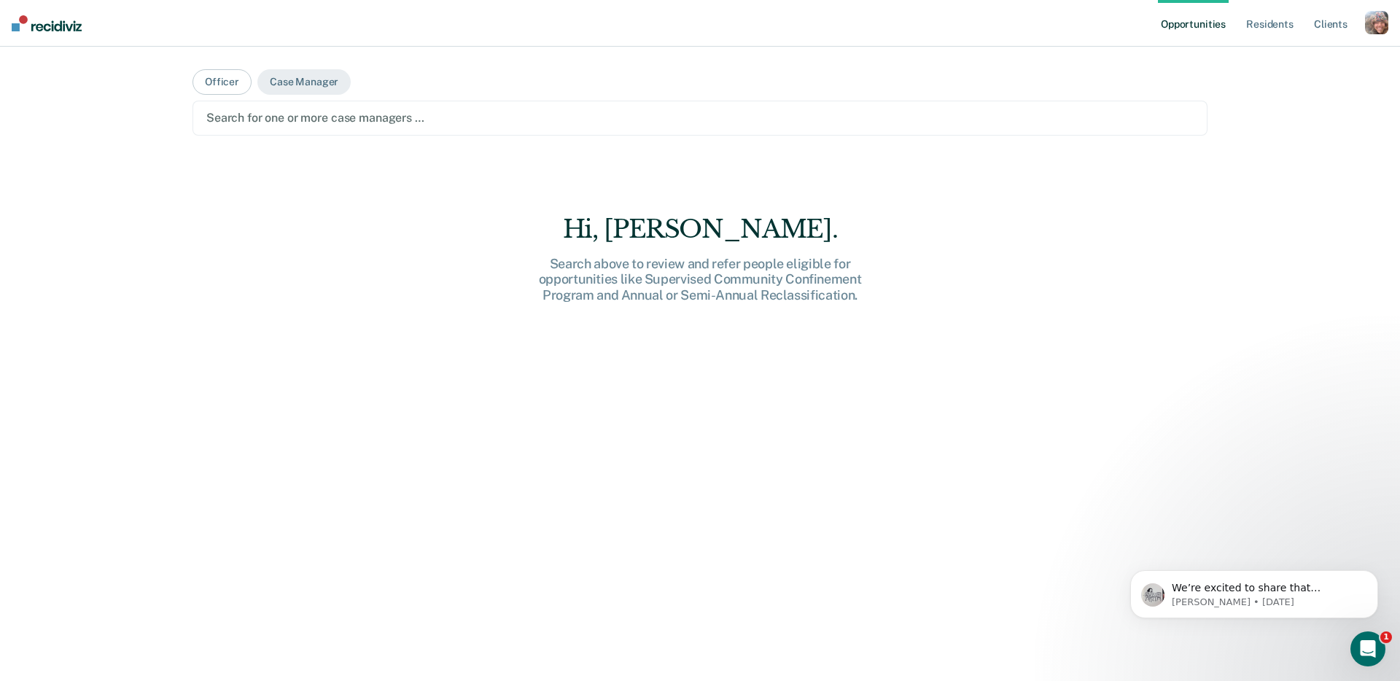
click at [394, 126] on div "Search for one or more case managers …" at bounding box center [700, 118] width 990 height 20
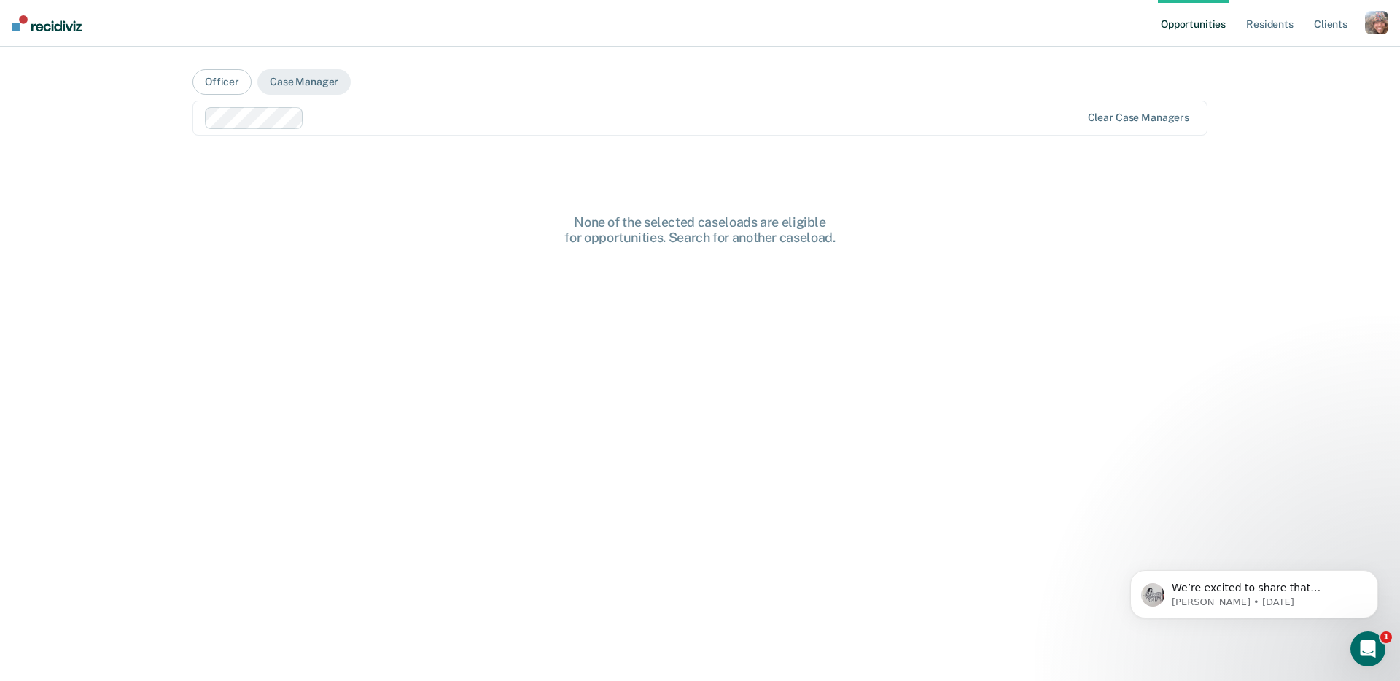
scroll to position [0, 0]
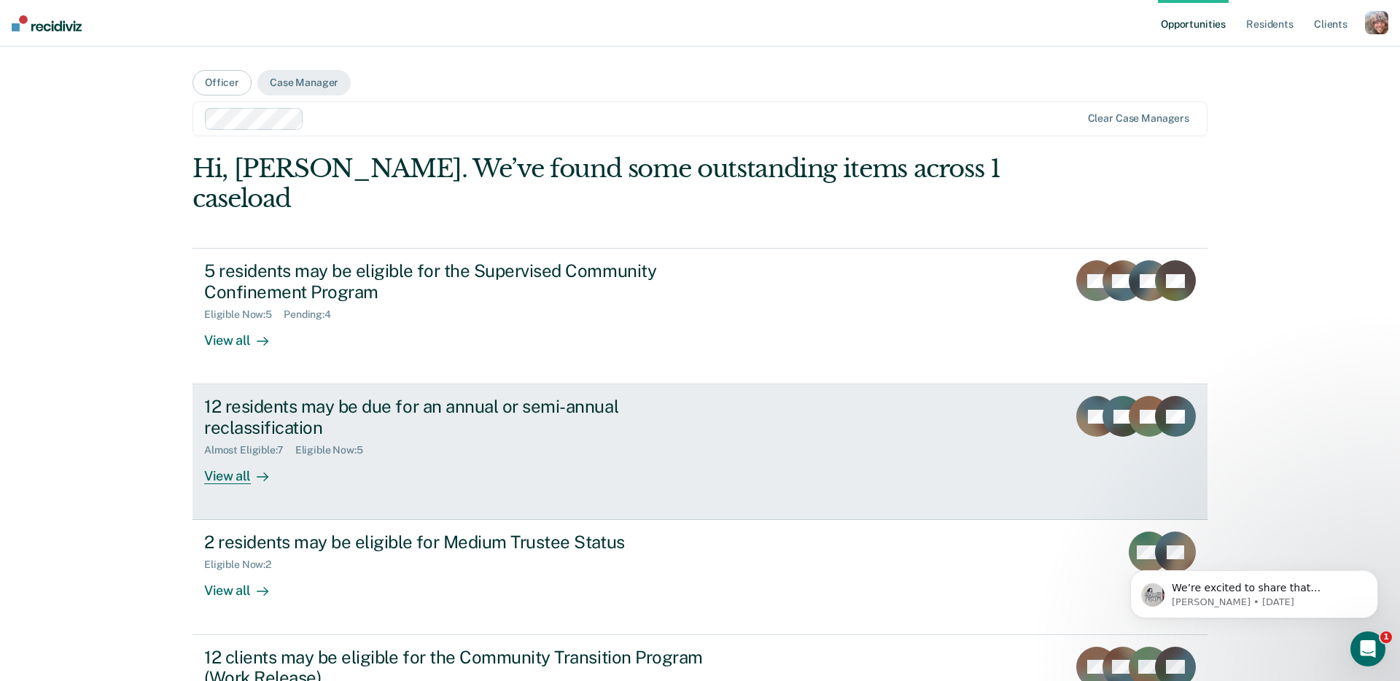
click at [726, 396] on div "12 residents may be due for an annual or semi-annual reclassification Almost El…" at bounding box center [477, 440] width 547 height 88
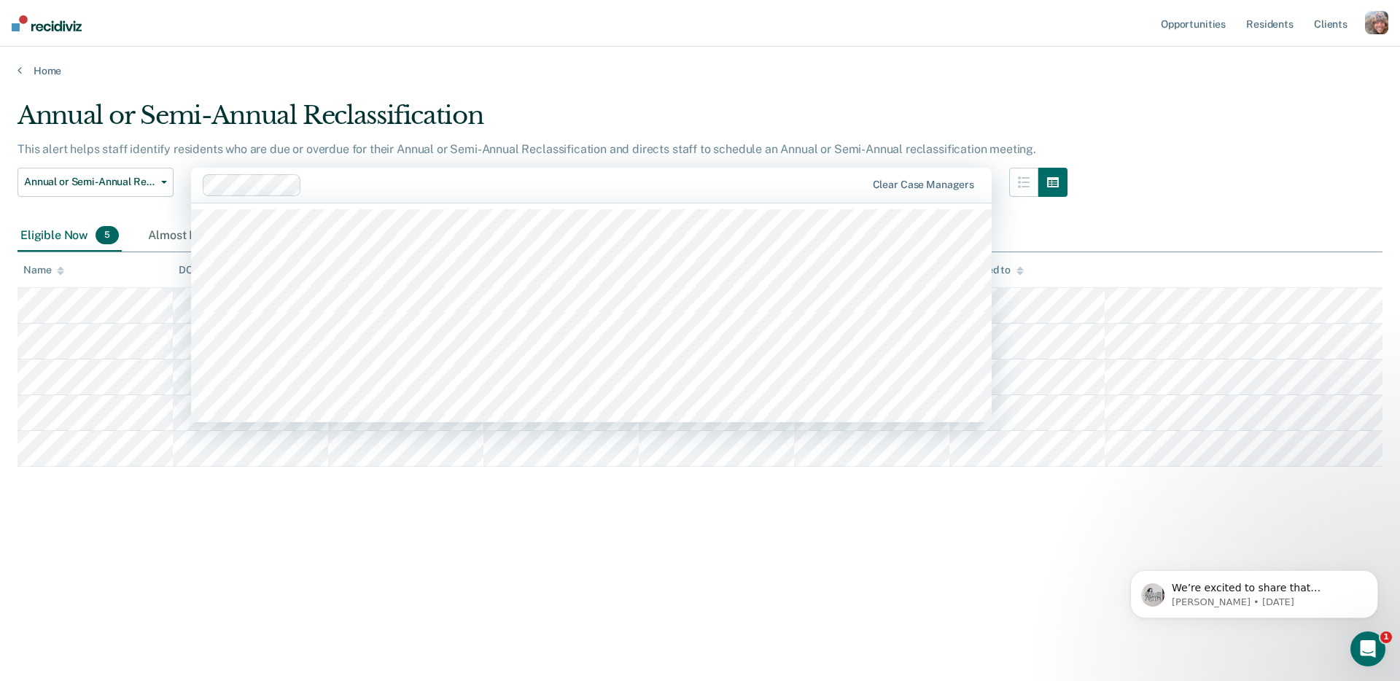
click at [358, 186] on div at bounding box center [587, 184] width 558 height 17
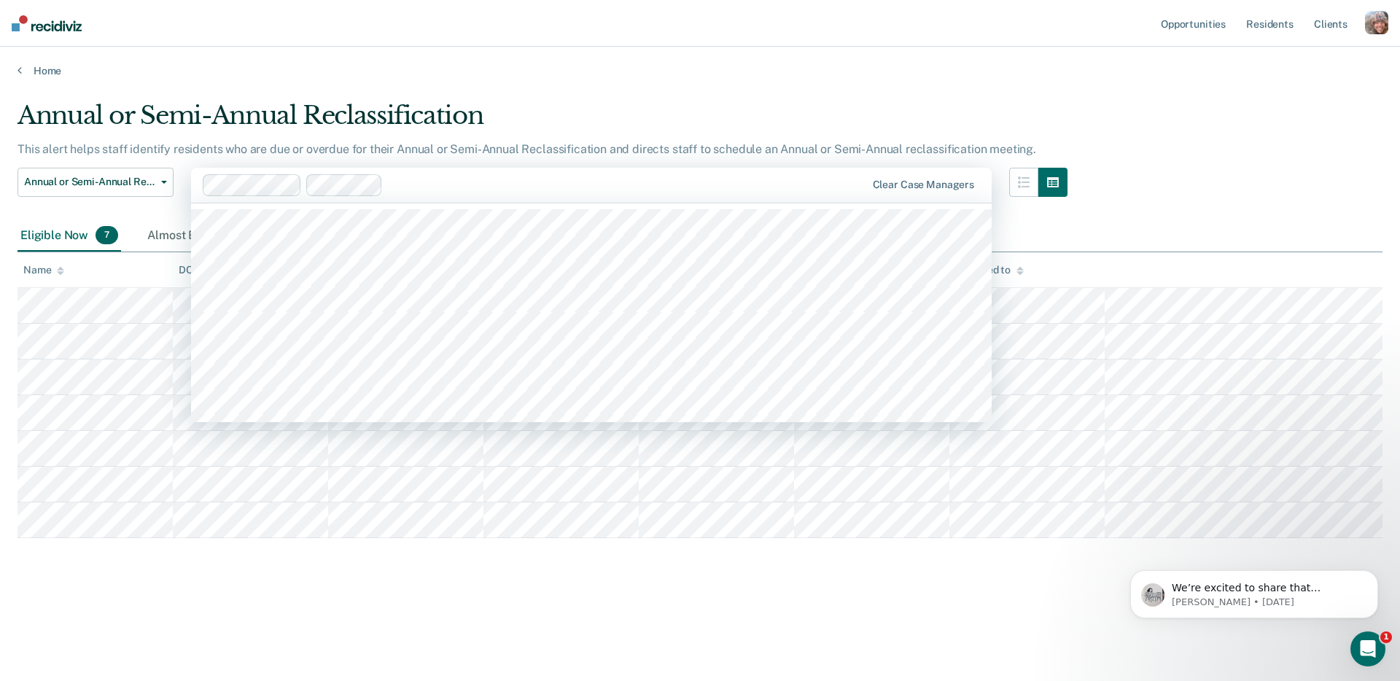
click at [458, 195] on div at bounding box center [535, 185] width 664 height 22
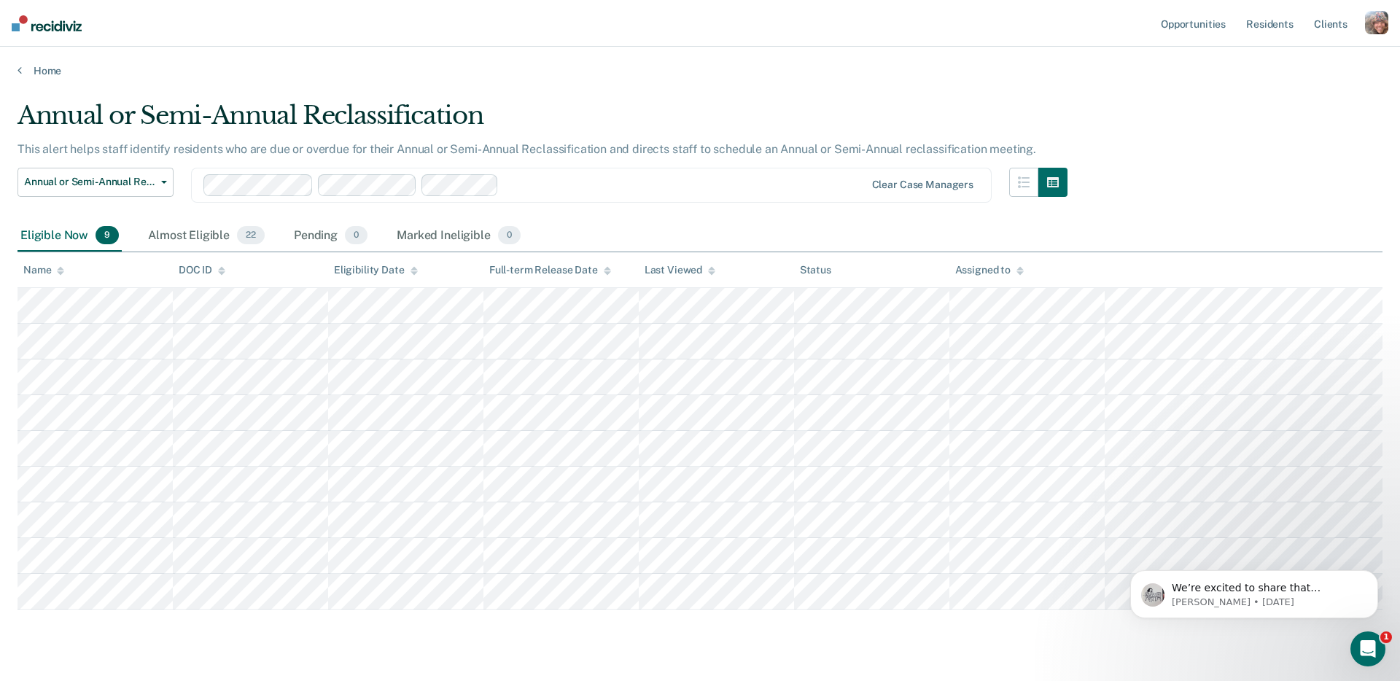
click at [532, 181] on div at bounding box center [685, 184] width 360 height 17
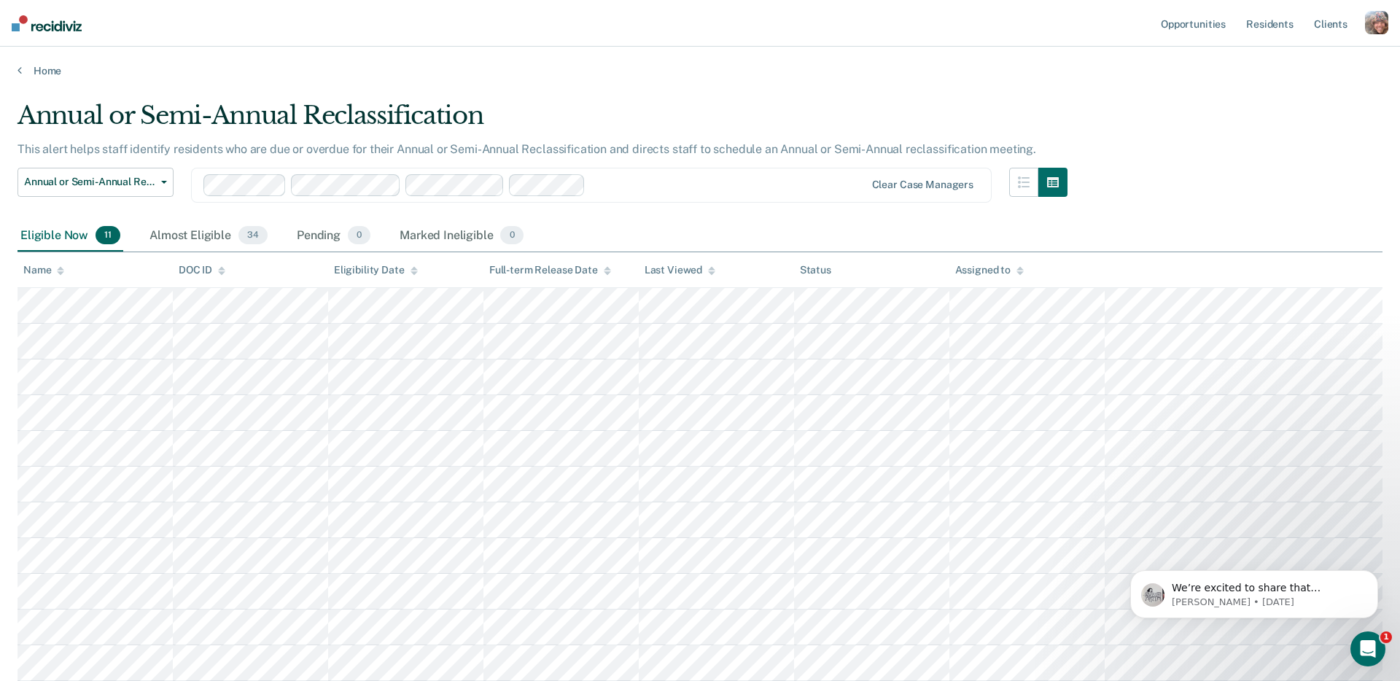
click at [634, 185] on div at bounding box center [727, 184] width 273 height 17
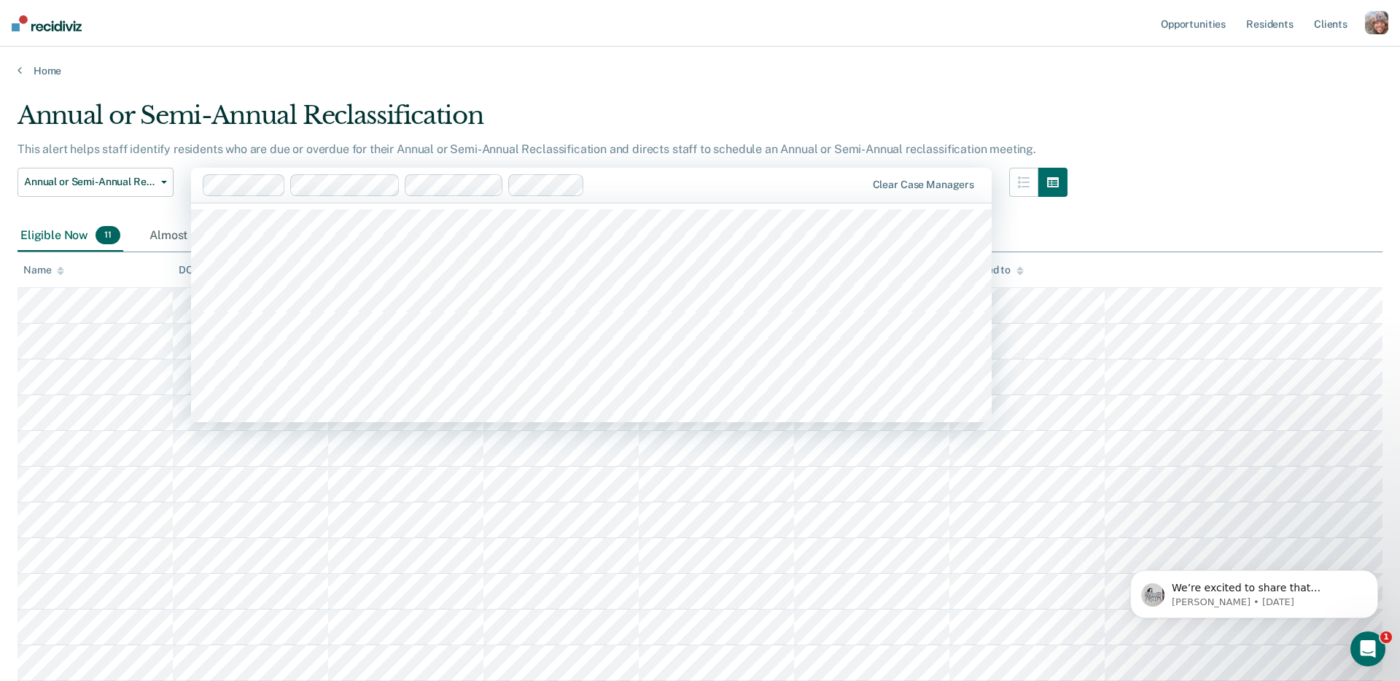
scroll to position [115, 0]
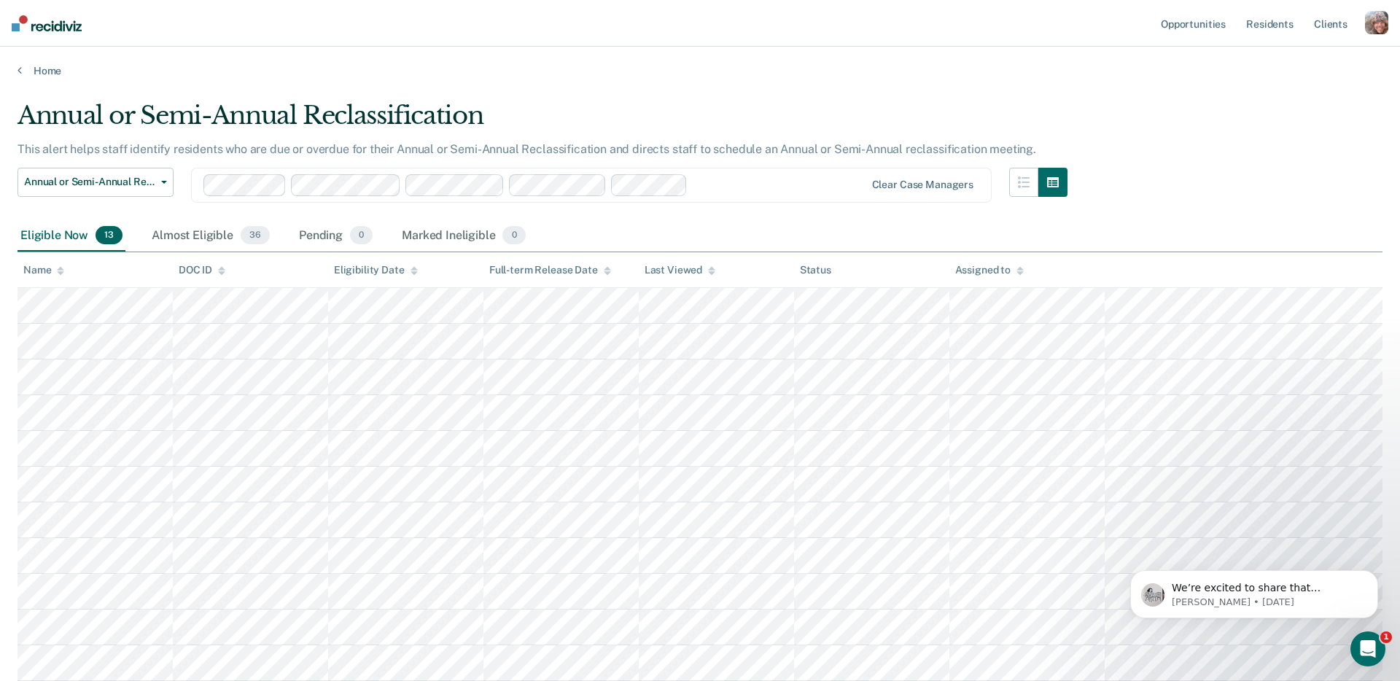
click at [733, 183] on div "Loading data..." at bounding box center [700, 336] width 1365 height 471
click at [726, 186] on div at bounding box center [779, 184] width 171 height 17
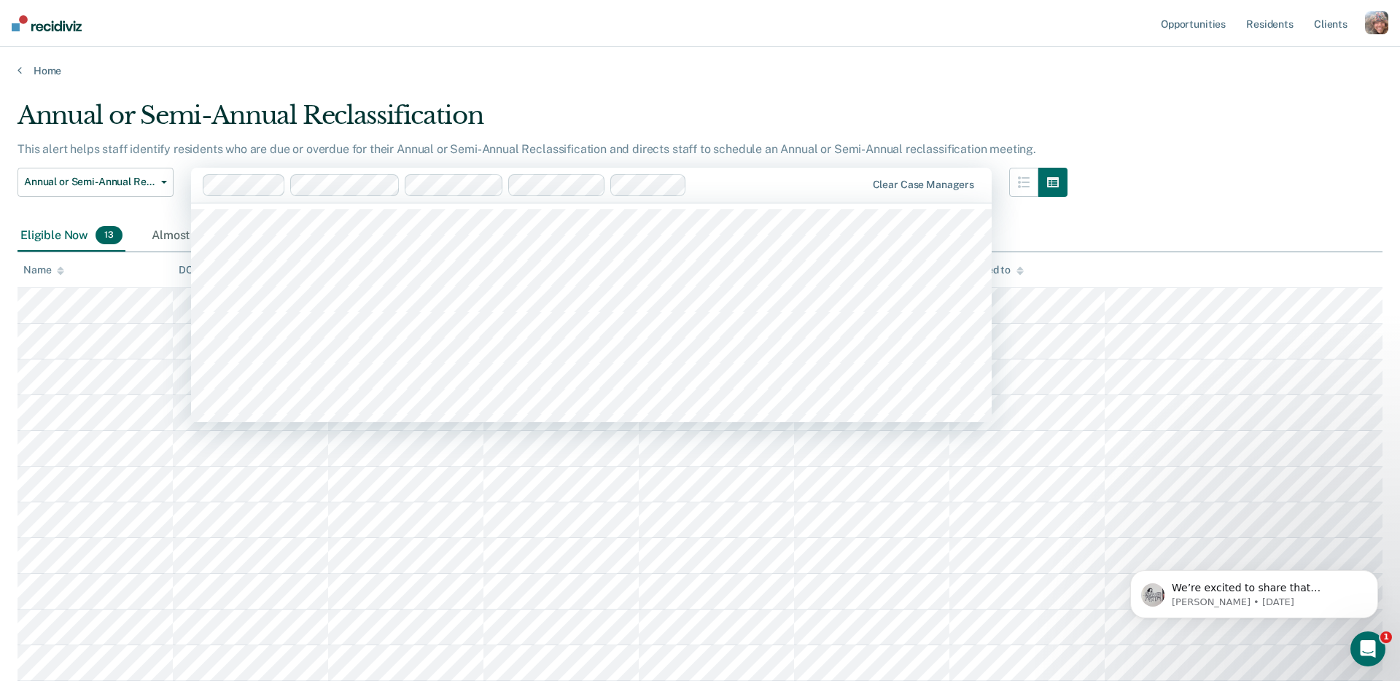
scroll to position [793, 0]
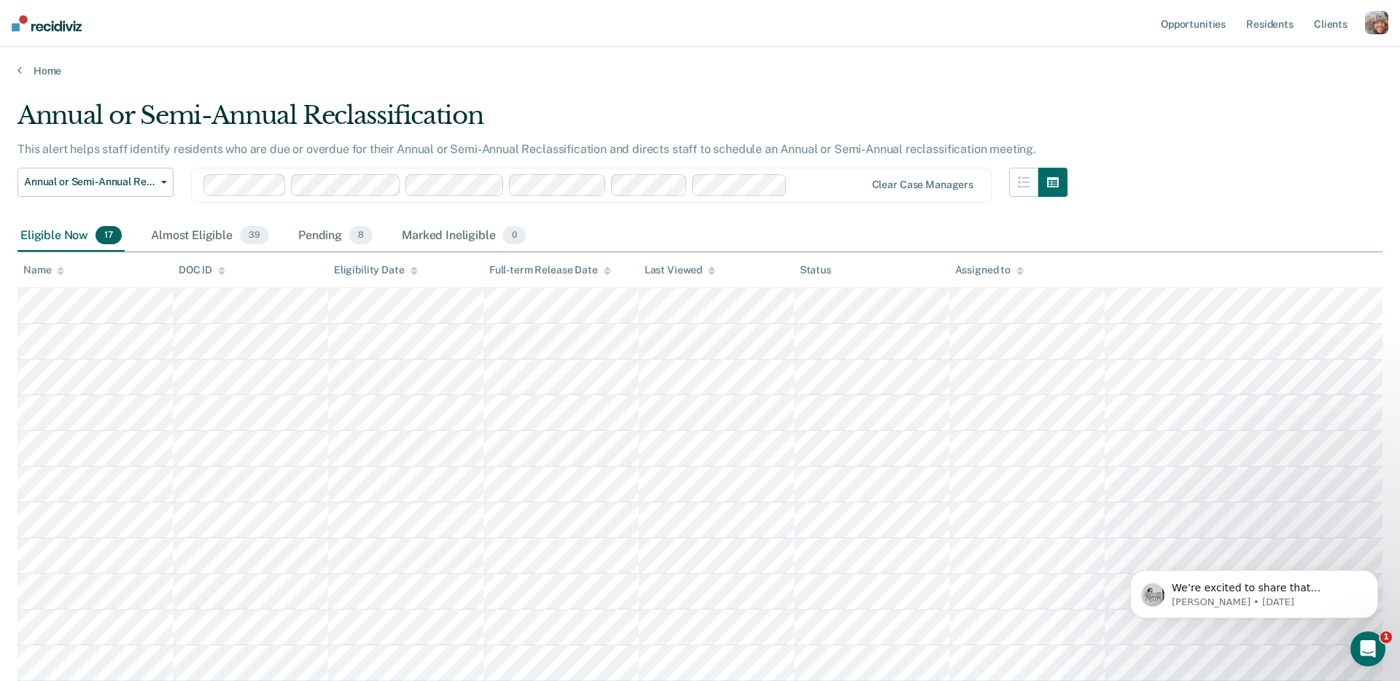
click at [815, 187] on div at bounding box center [828, 184] width 71 height 17
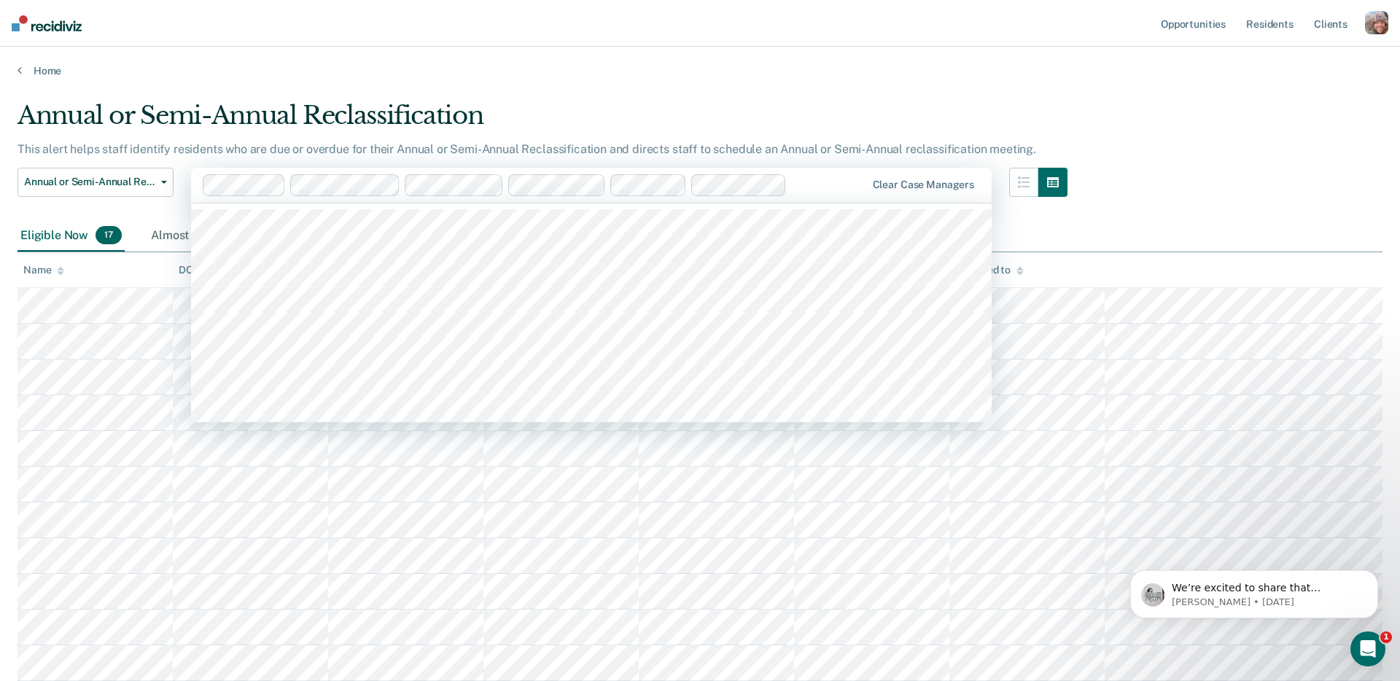
scroll to position [768, 0]
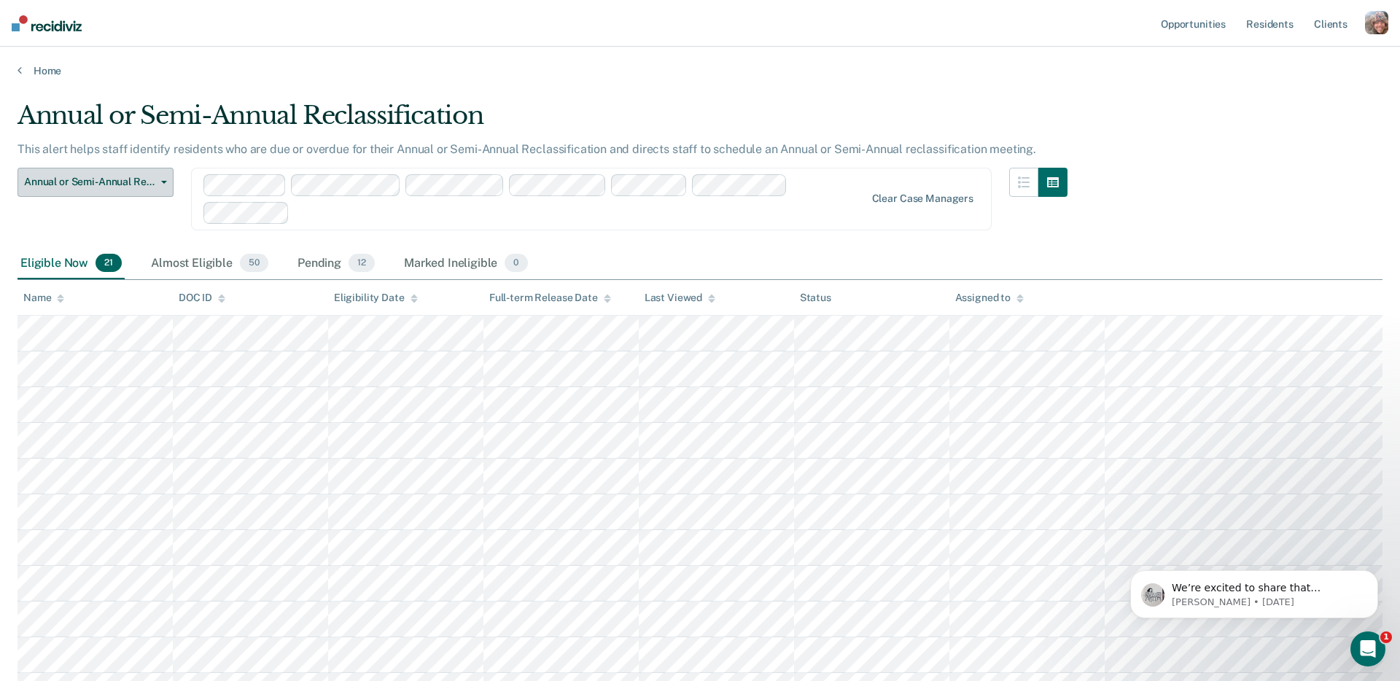
click at [66, 181] on span "Annual or Semi-Annual Reclassification" at bounding box center [89, 182] width 131 height 12
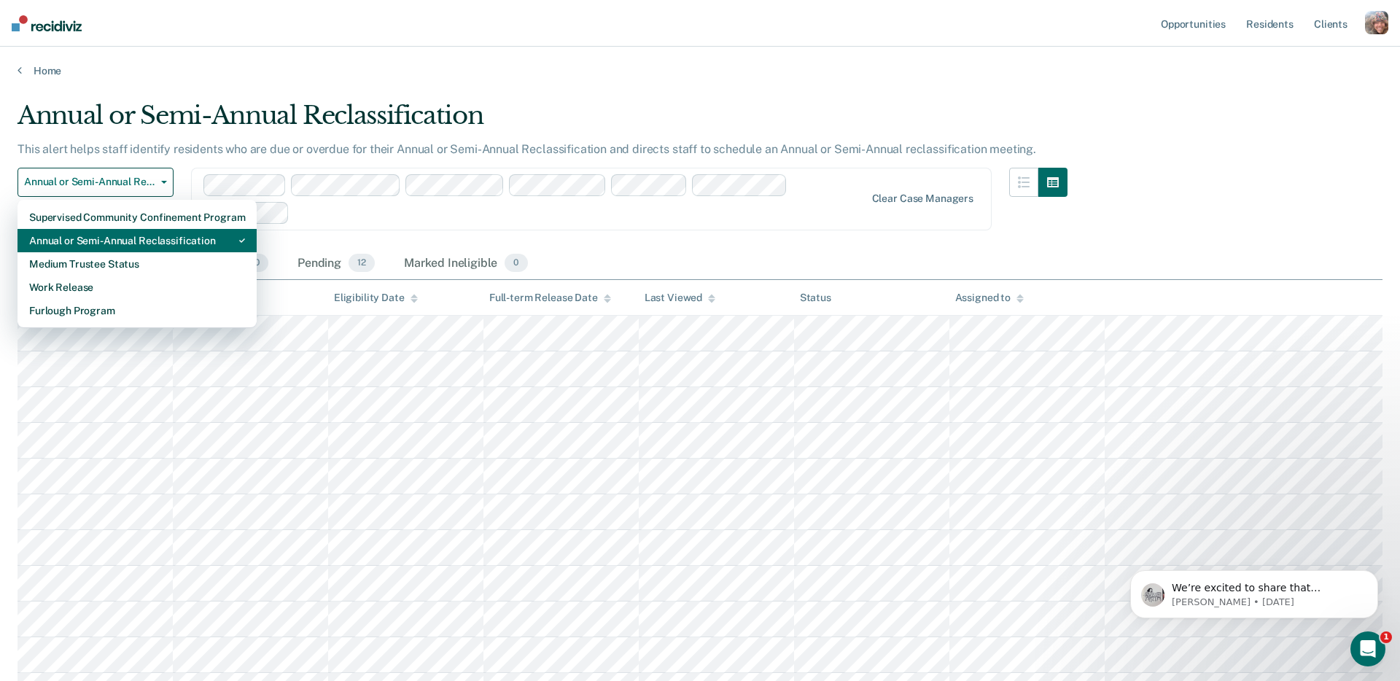
click at [85, 246] on div "Annual or Semi-Annual Reclassification" at bounding box center [137, 240] width 216 height 23
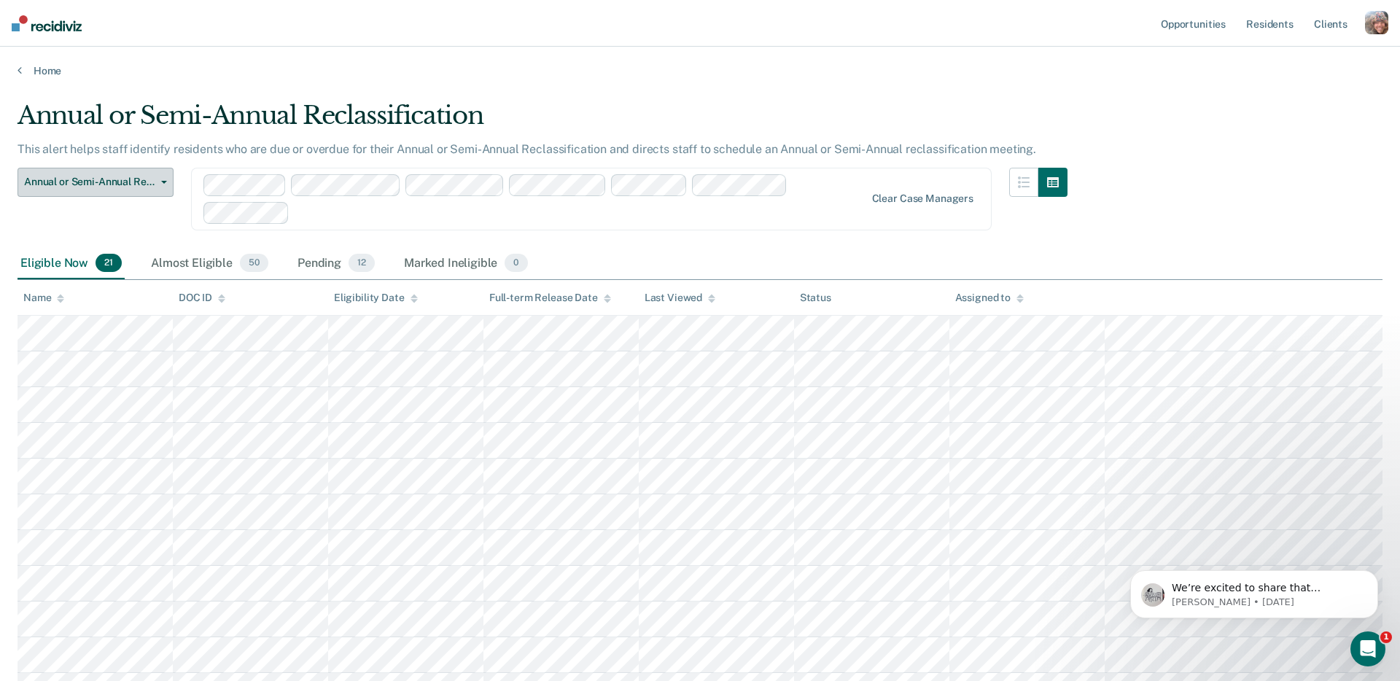
click at [96, 187] on span "Annual or Semi-Annual Reclassification" at bounding box center [89, 182] width 131 height 12
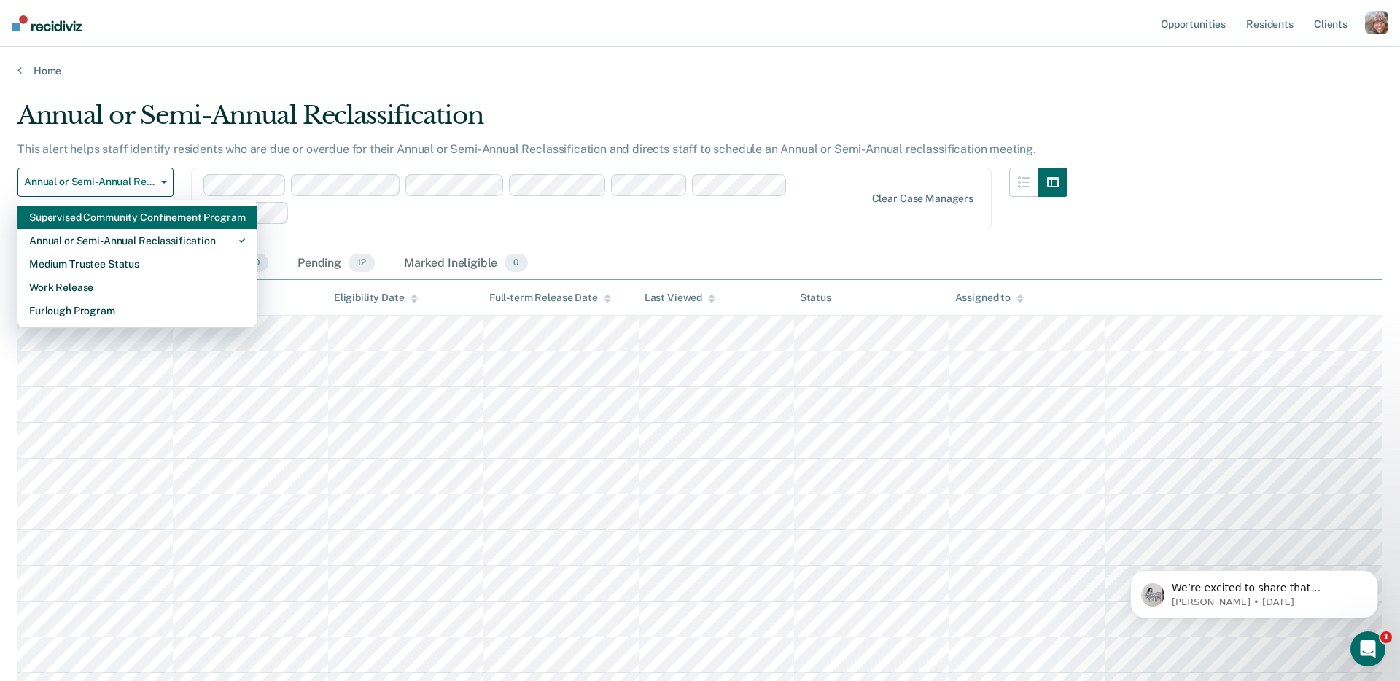
click at [102, 225] on div "Supervised Community Confinement Program" at bounding box center [137, 217] width 216 height 23
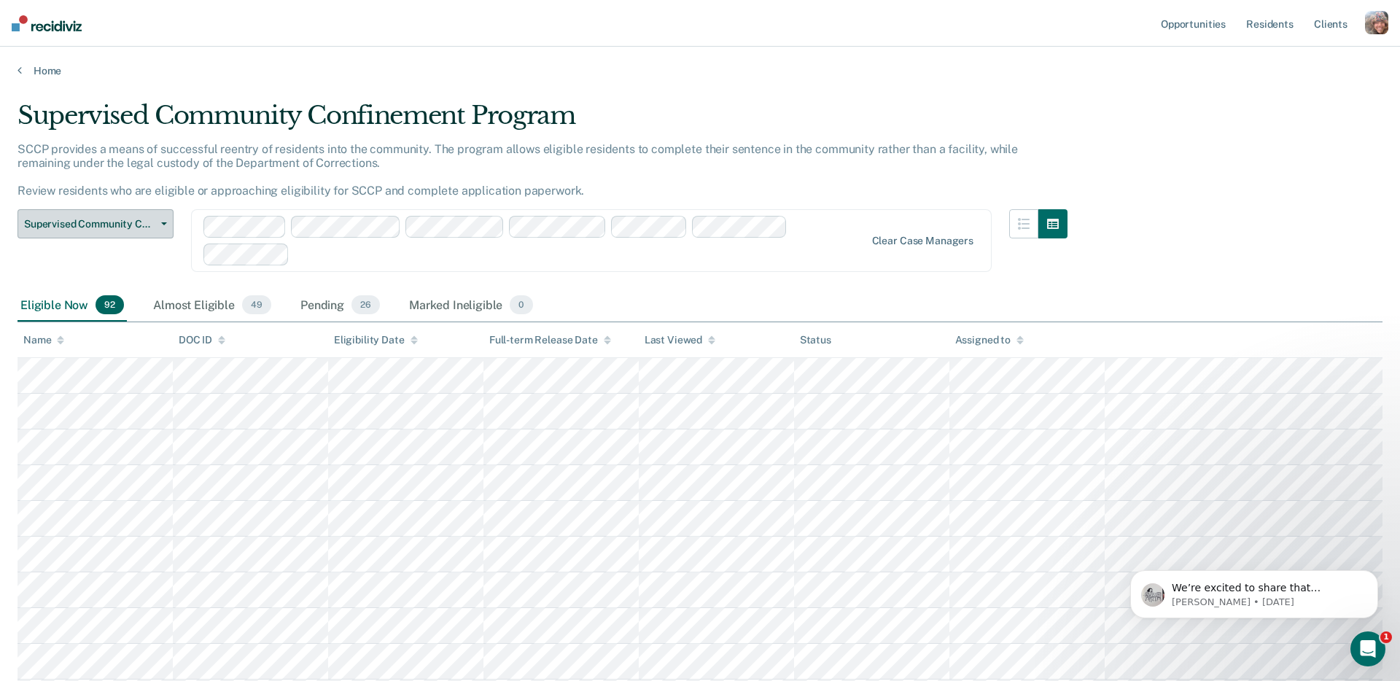
click at [101, 218] on span "Supervised Community Confinement Program" at bounding box center [89, 224] width 131 height 12
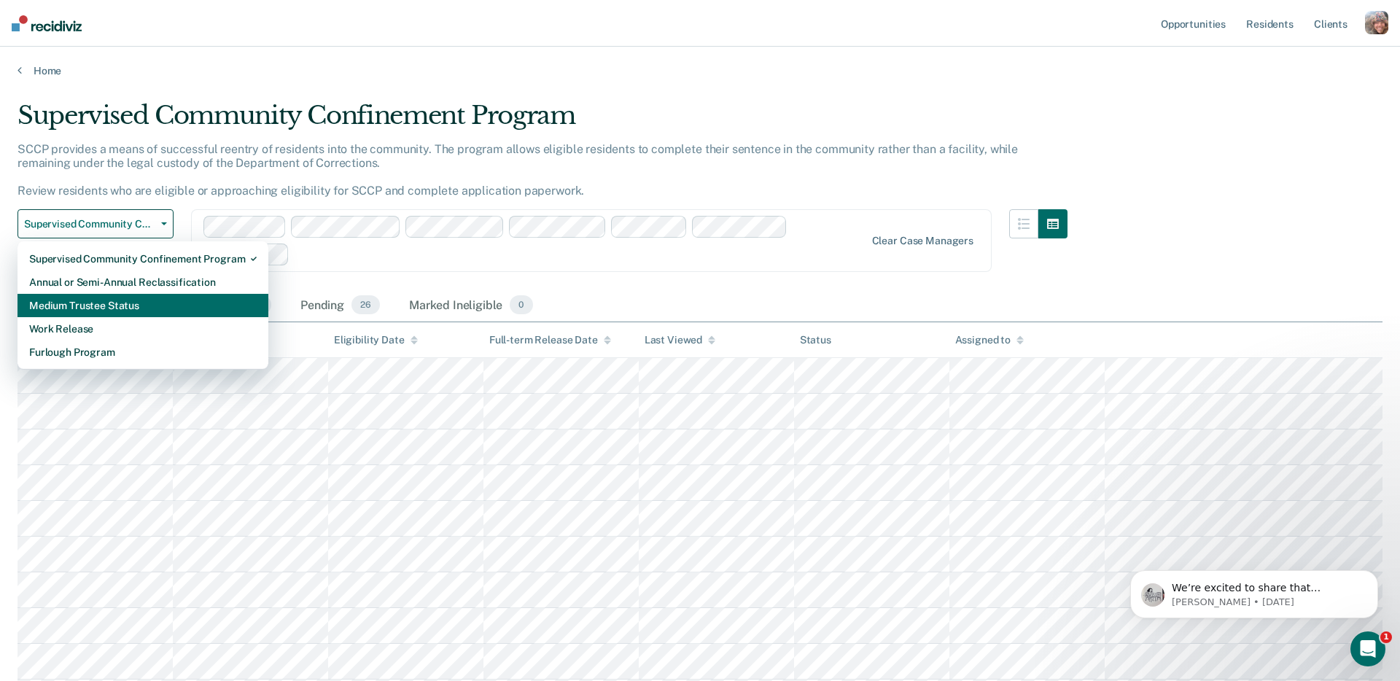
click at [109, 308] on div "Medium Trustee Status" at bounding box center [143, 305] width 228 height 23
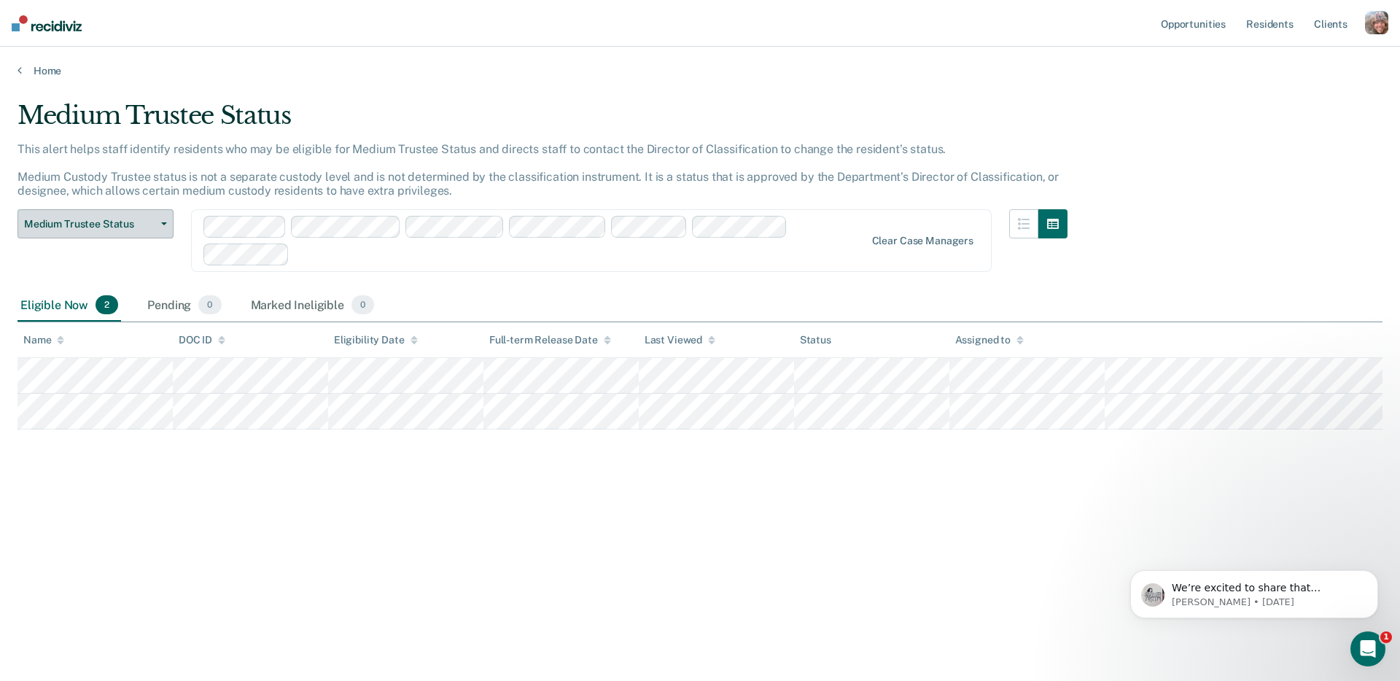
click at [106, 228] on span "Medium Trustee Status" at bounding box center [89, 224] width 131 height 12
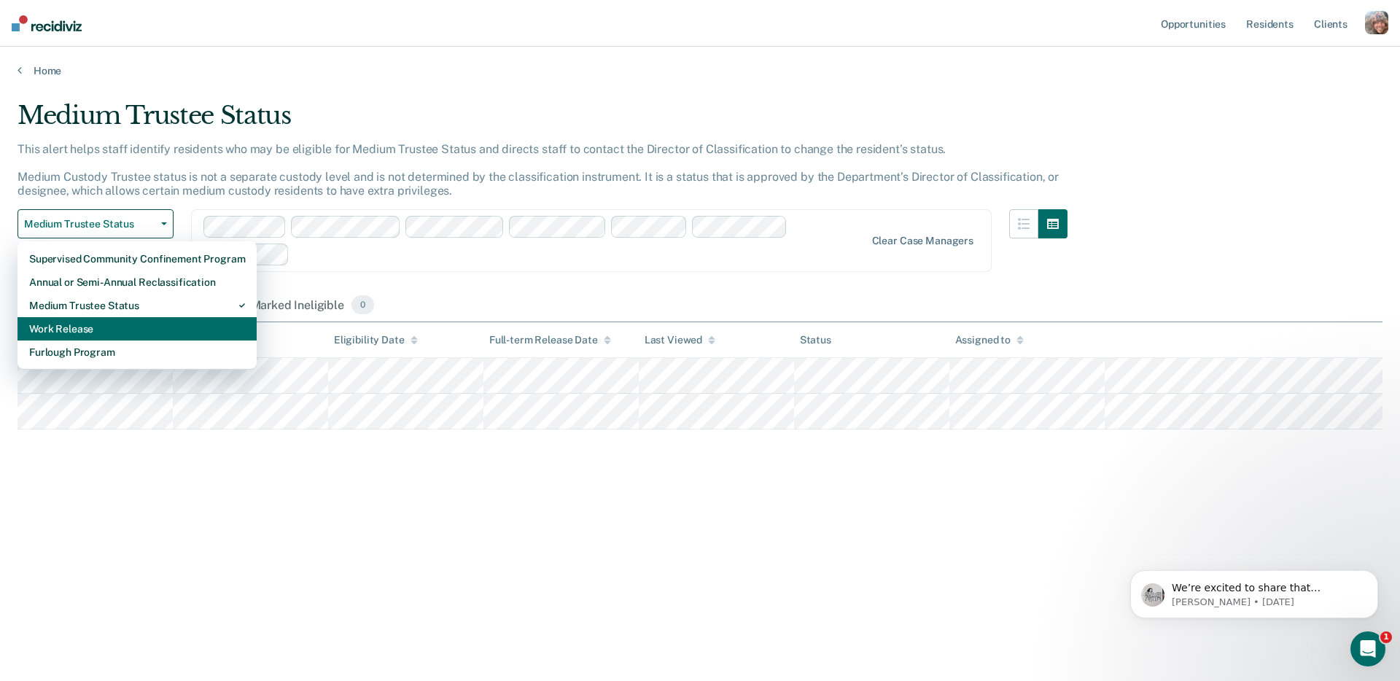
click at [95, 319] on div "Work Release" at bounding box center [137, 328] width 216 height 23
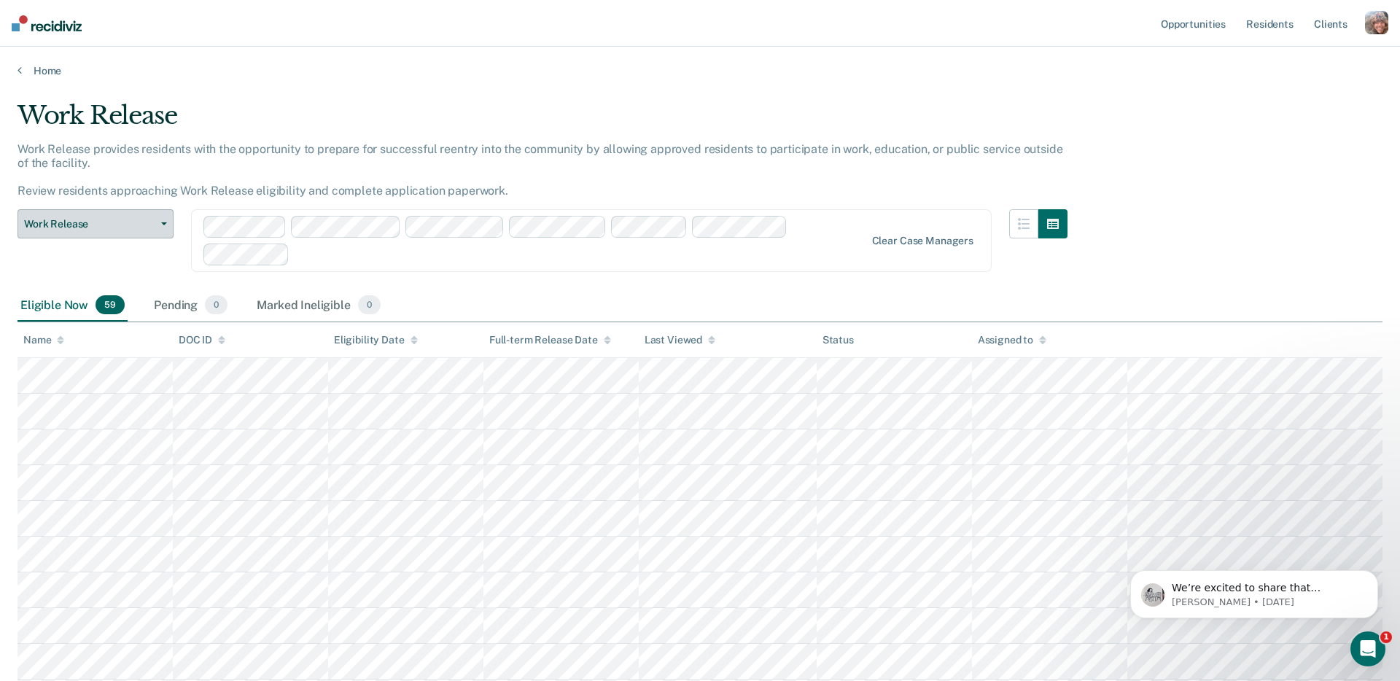
click at [93, 219] on span "Work Release" at bounding box center [89, 224] width 131 height 12
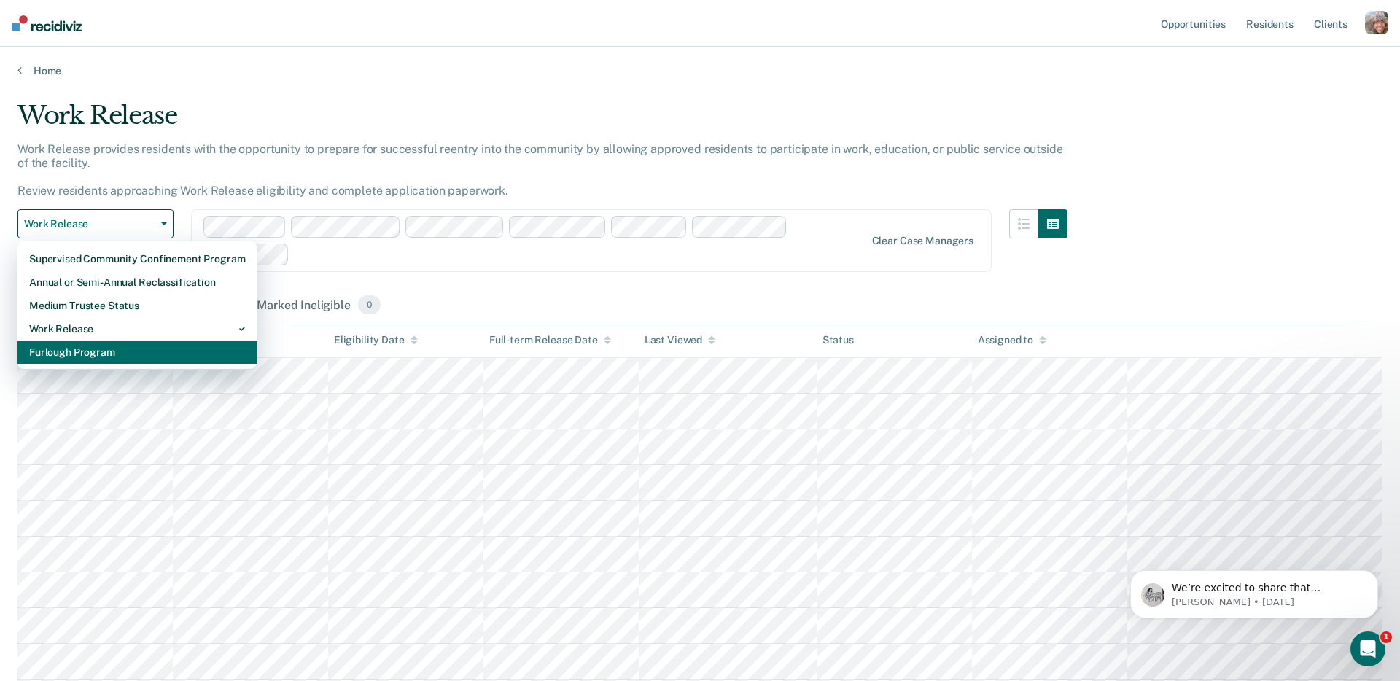
click at [84, 347] on div "Furlough Program" at bounding box center [137, 352] width 216 height 23
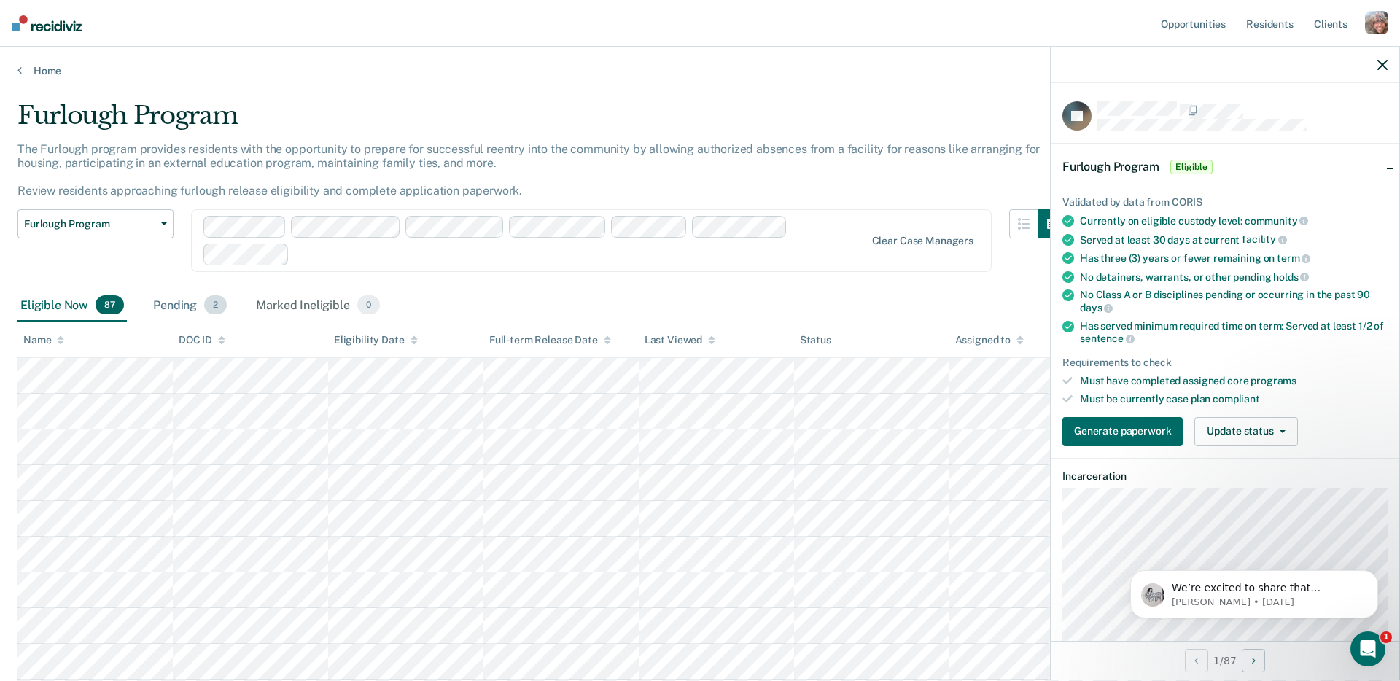
click at [184, 304] on div "Pending 2" at bounding box center [189, 306] width 79 height 32
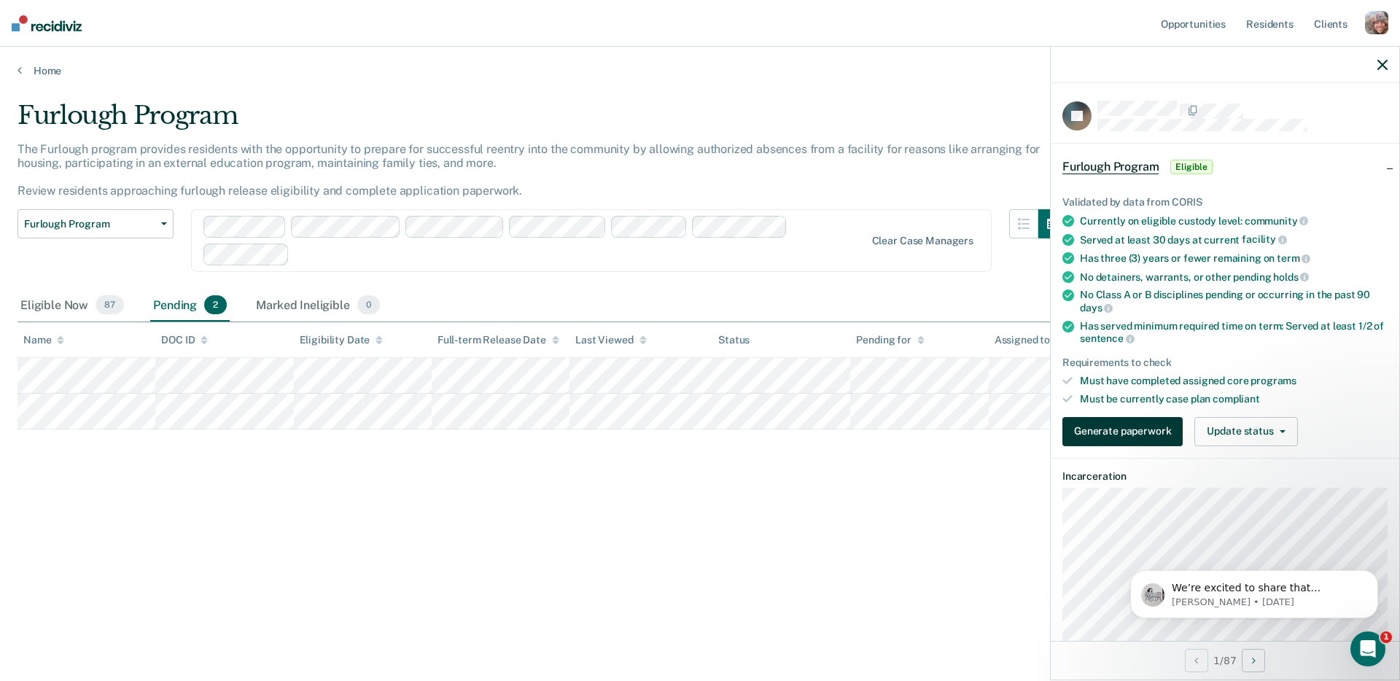
click at [1135, 434] on button "Generate paperwork" at bounding box center [1123, 431] width 120 height 29
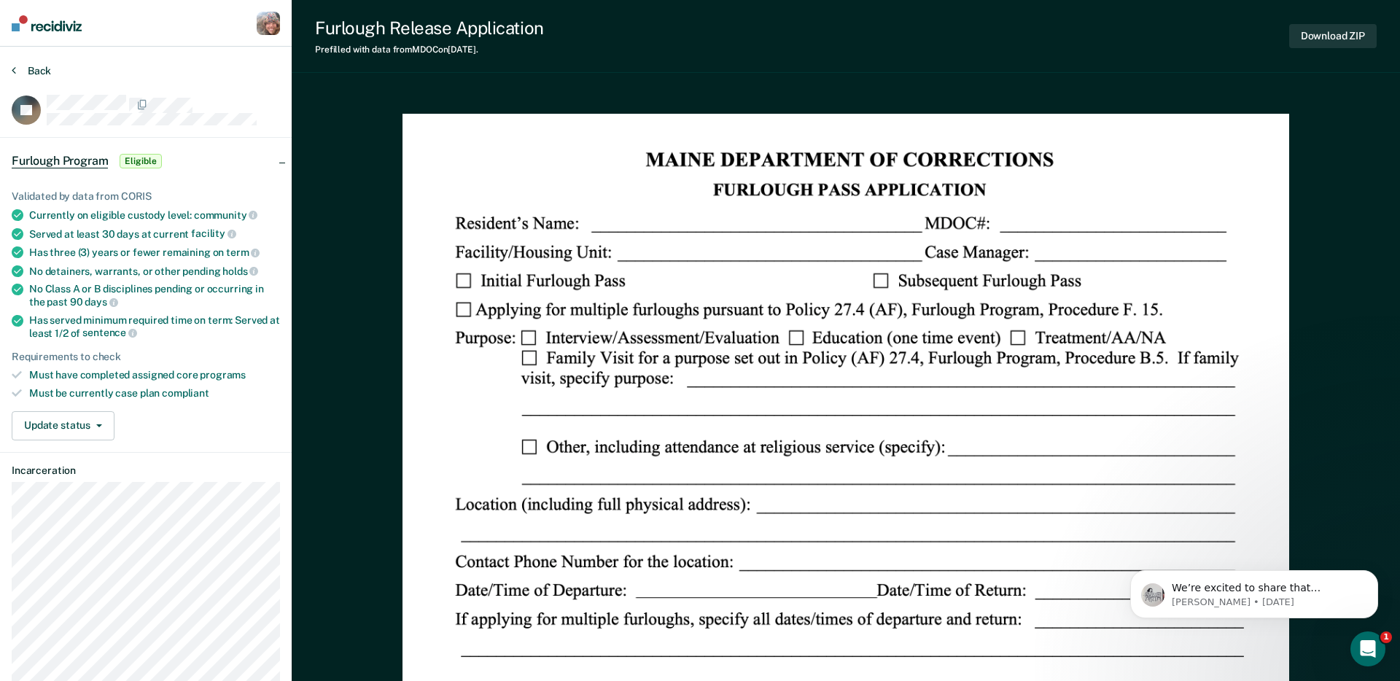
click at [42, 67] on button "Back" at bounding box center [31, 70] width 39 height 13
